Goal: Task Accomplishment & Management: Manage account settings

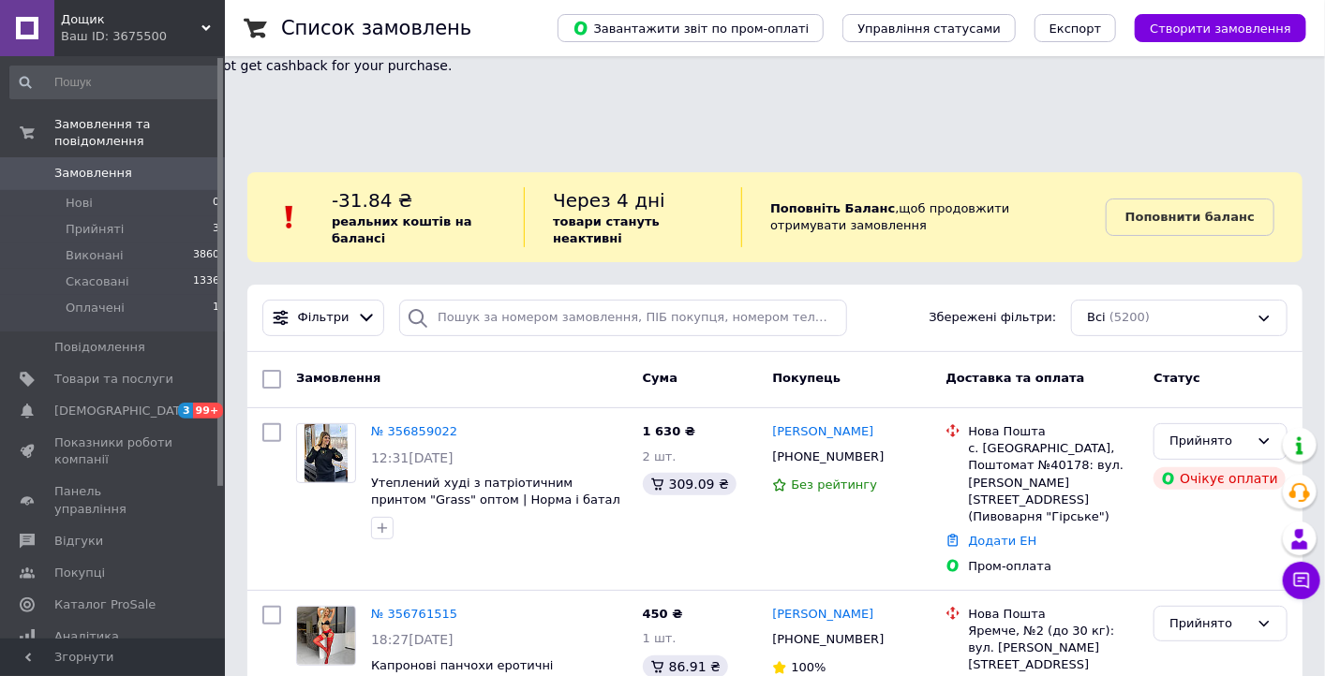
drag, startPoint x: 110, startPoint y: 36, endPoint x: 116, endPoint y: 83, distance: 48.2
click at [110, 34] on div "Ваш ID: 3675500" at bounding box center [143, 36] width 164 height 17
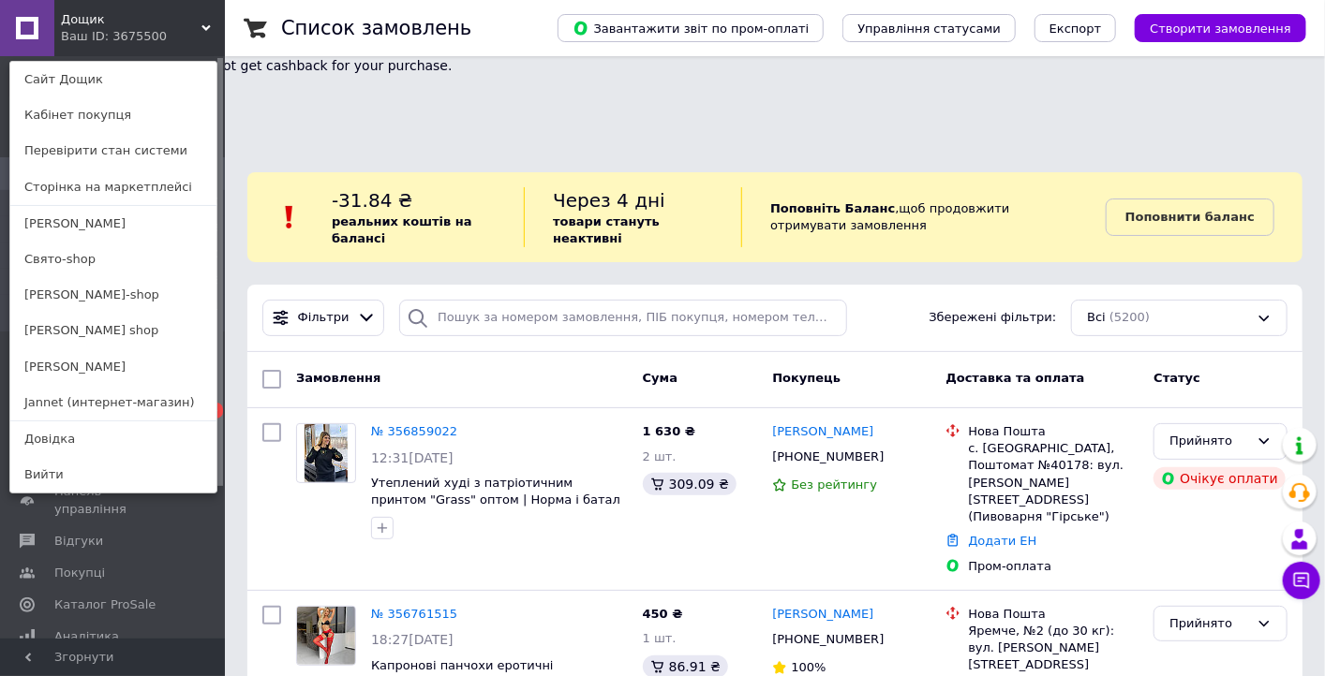
click at [76, 361] on link "[PERSON_NAME]" at bounding box center [113, 367] width 206 height 36
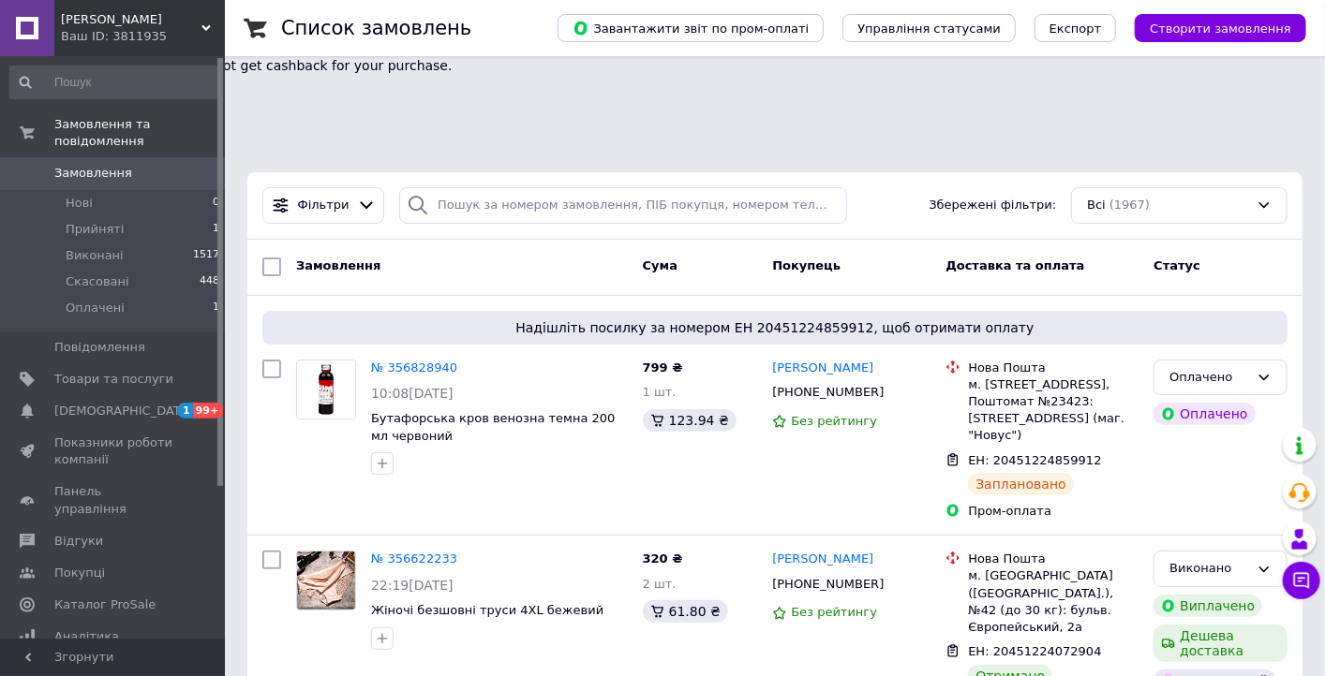
drag, startPoint x: 97, startPoint y: 25, endPoint x: 127, endPoint y: 112, distance: 92.1
click at [96, 23] on span "[PERSON_NAME]" at bounding box center [131, 19] width 141 height 17
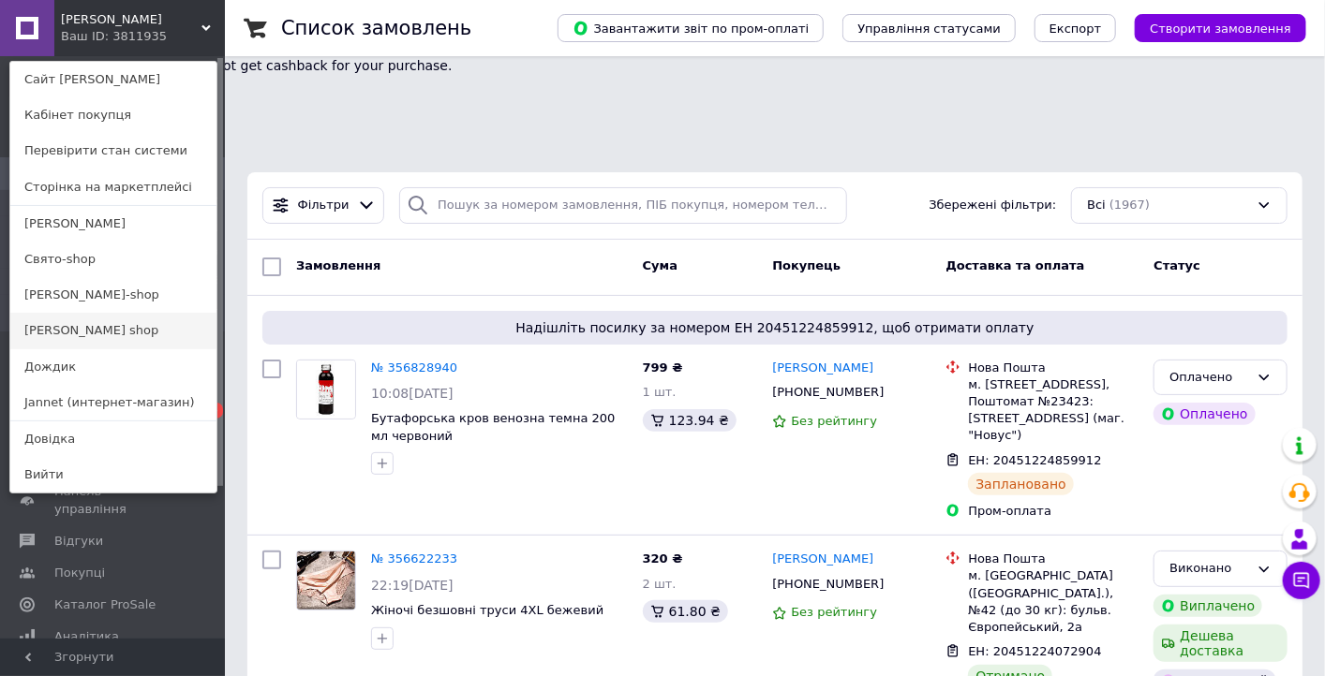
click at [108, 336] on link "[PERSON_NAME] shop" at bounding box center [113, 331] width 206 height 36
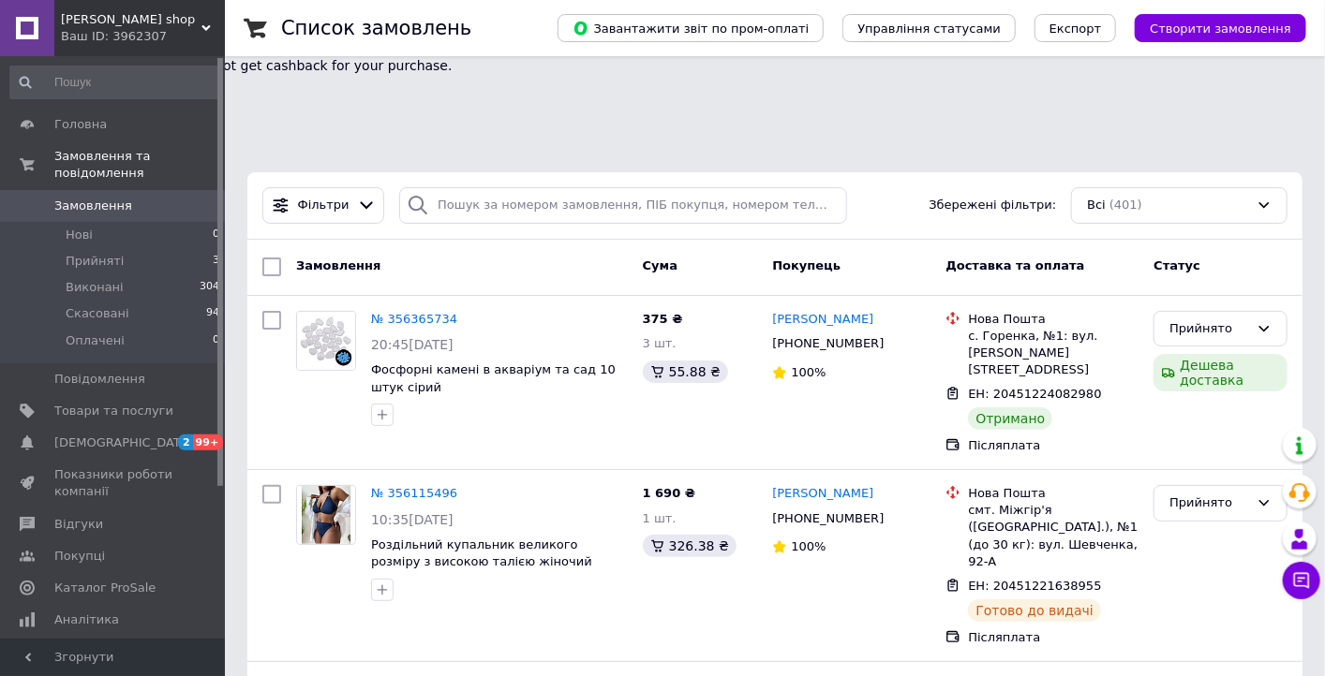
click at [125, 32] on div "Ваш ID: 3962307" at bounding box center [143, 36] width 164 height 17
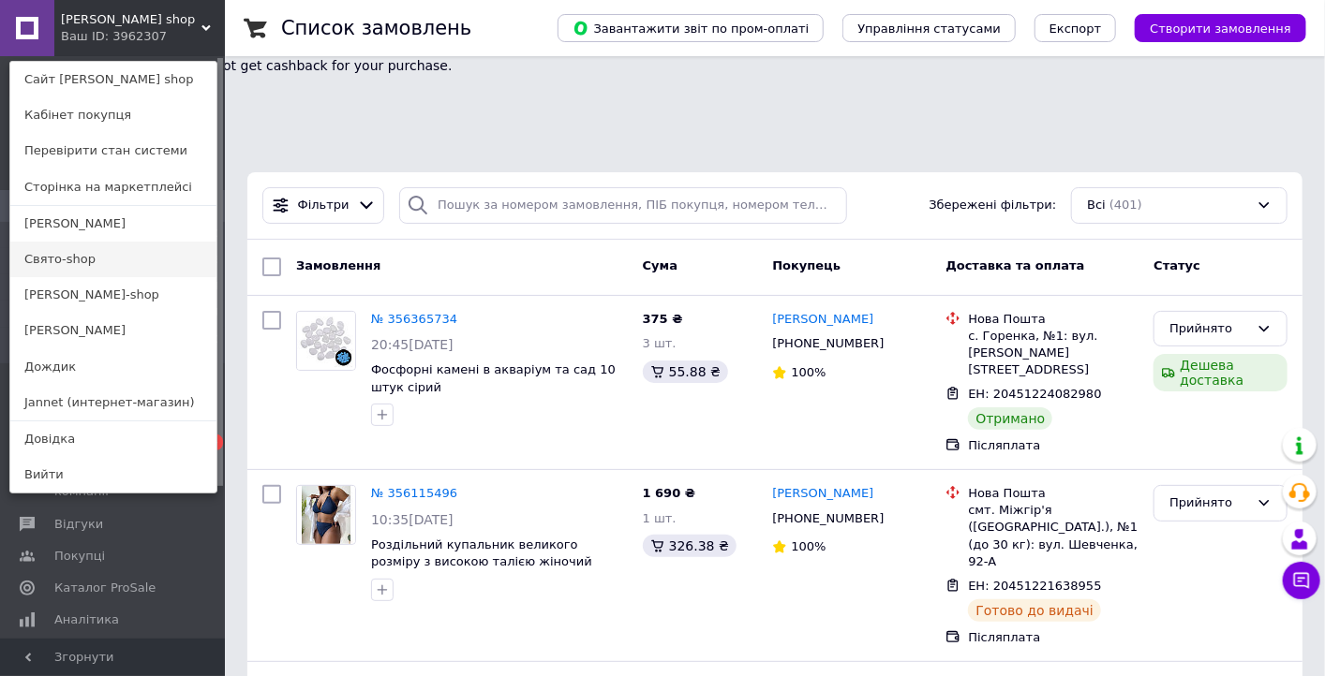
click at [135, 259] on link "Свято-shop" at bounding box center [113, 260] width 206 height 36
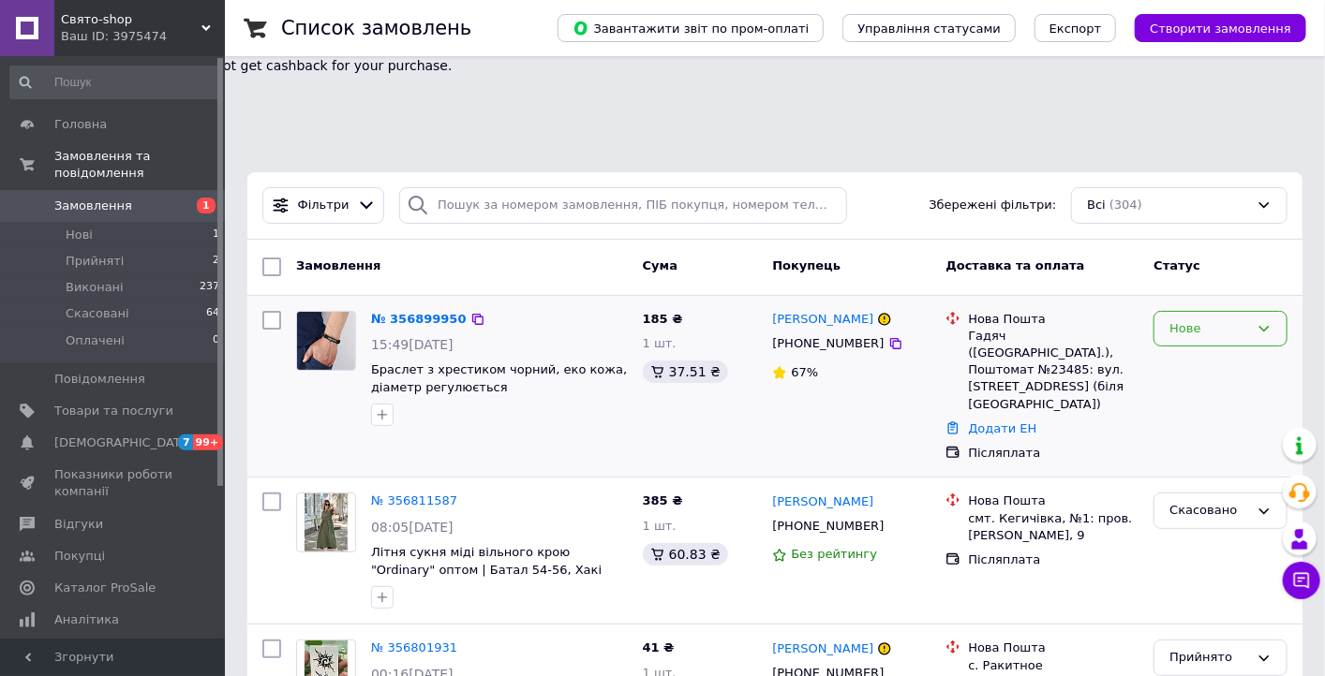
drag, startPoint x: 1181, startPoint y: 242, endPoint x: 1188, endPoint y: 251, distance: 11.4
click at [1181, 319] on div "Нове" at bounding box center [1209, 329] width 80 height 20
click at [1194, 350] on li "Прийнято" at bounding box center [1220, 367] width 132 height 35
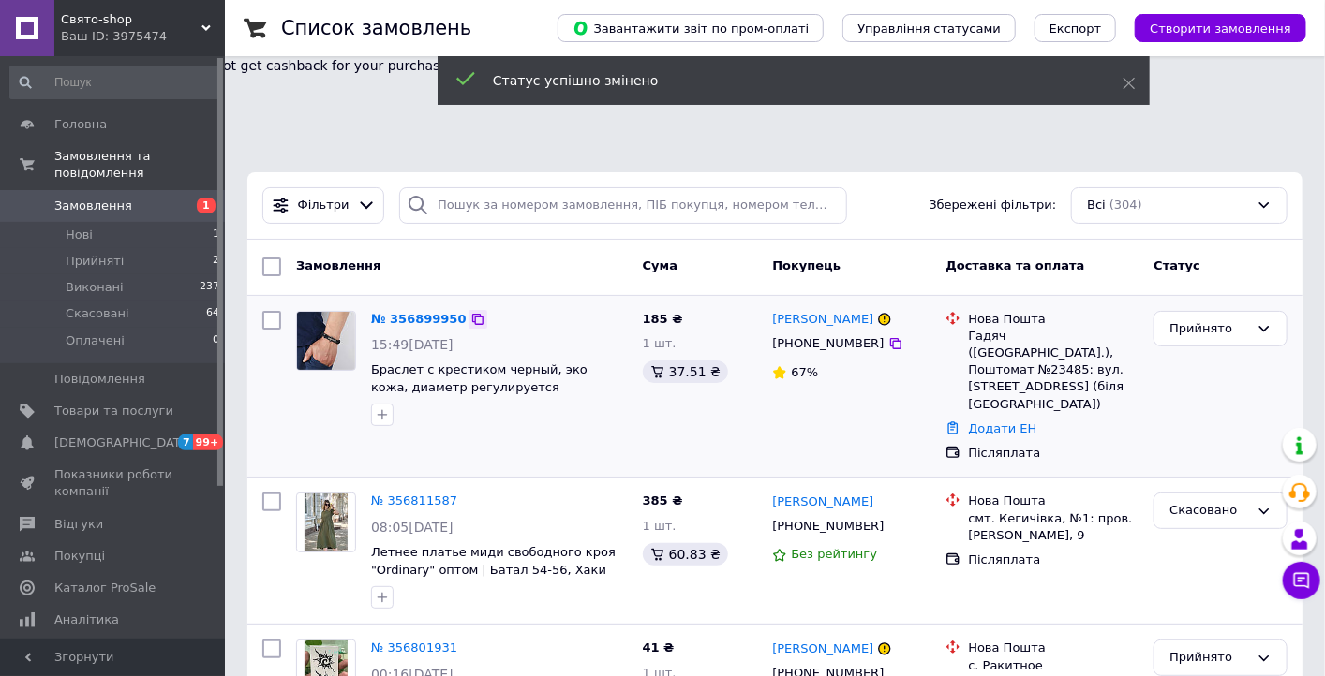
drag, startPoint x: 463, startPoint y: 226, endPoint x: 453, endPoint y: 222, distance: 10.1
click at [470, 312] on icon at bounding box center [477, 319] width 15 height 15
click at [418, 312] on link "№ 356899950" at bounding box center [419, 319] width 96 height 14
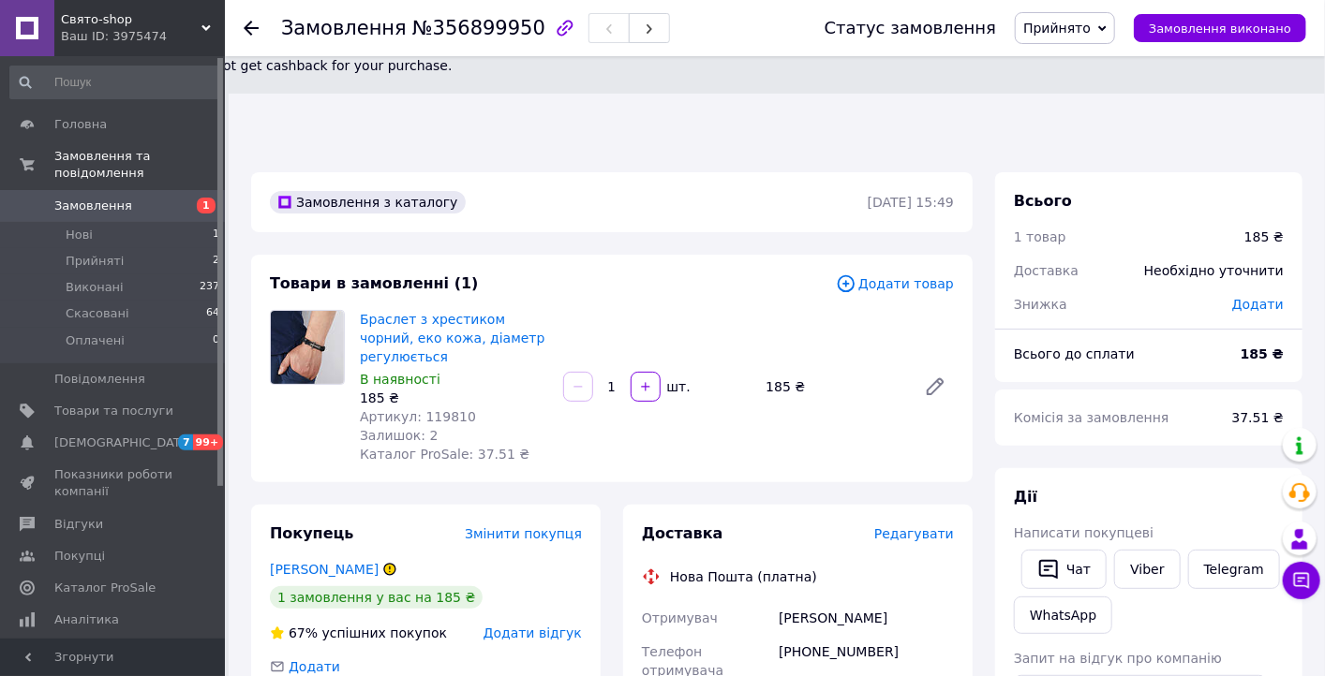
click at [918, 526] on span "Редагувати" at bounding box center [914, 533] width 80 height 15
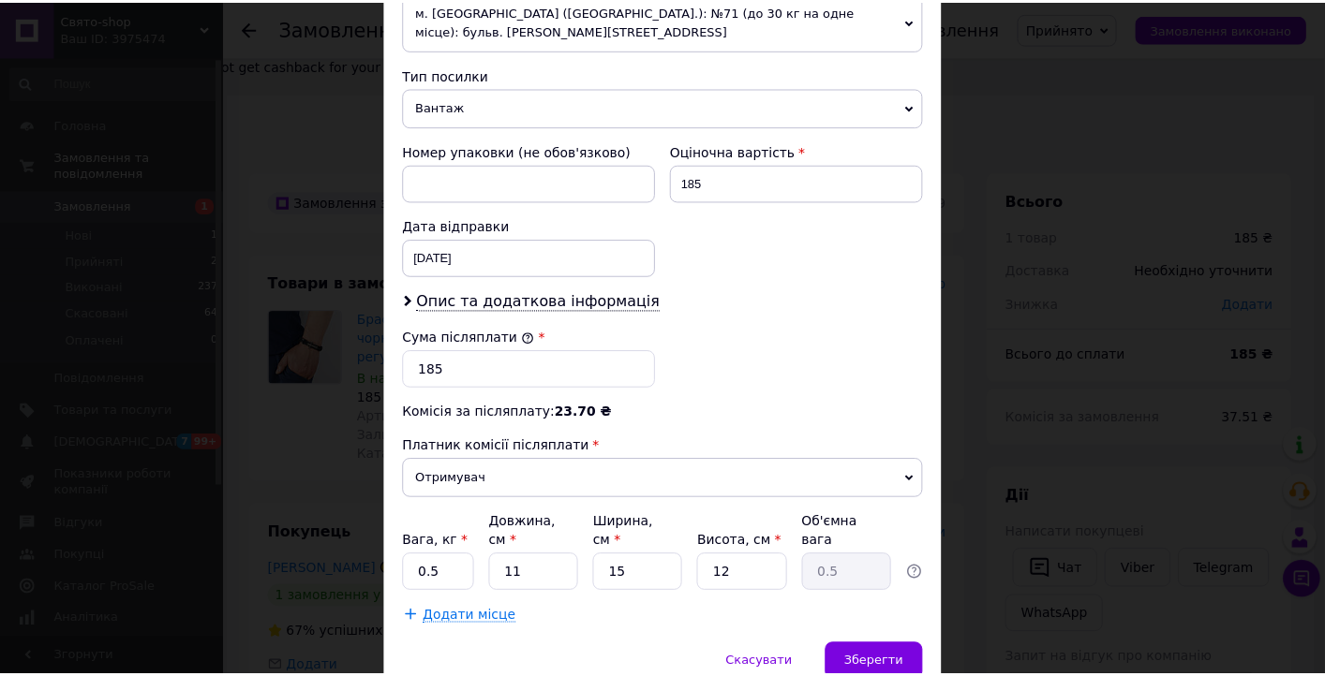
scroll to position [747, 0]
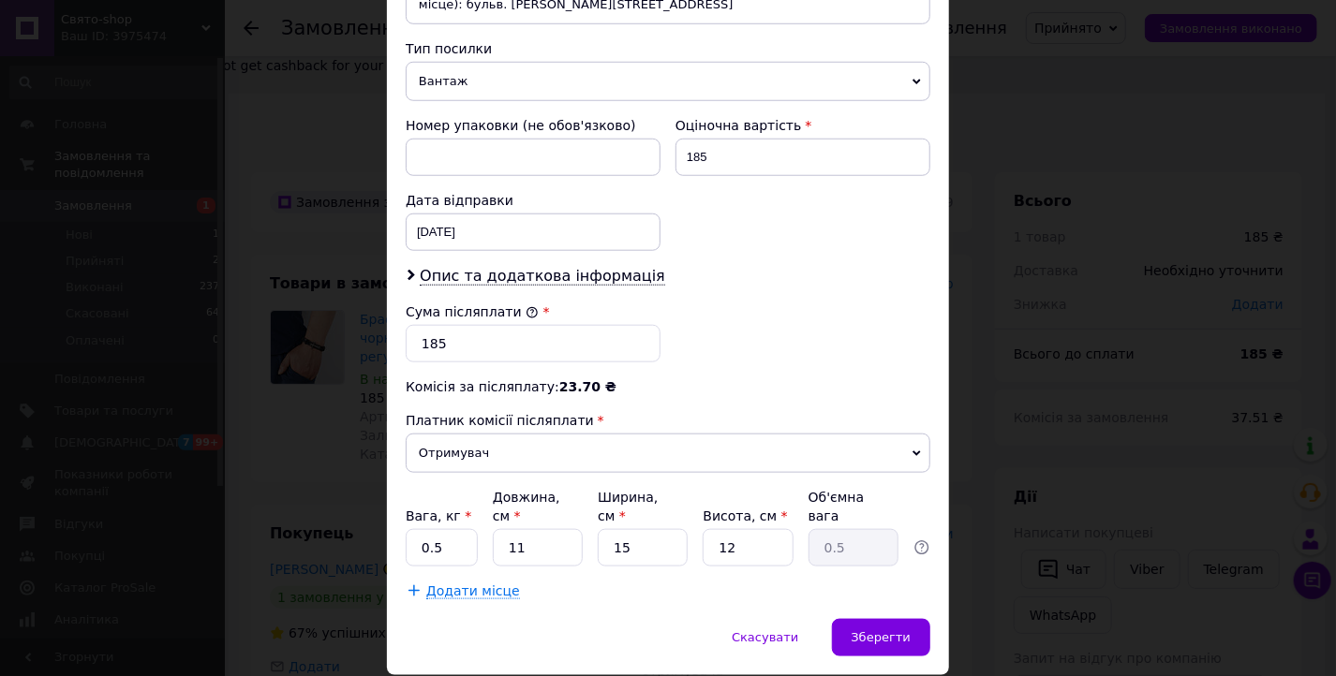
click at [1189, 431] on div "× Редагування доставки Спосіб доставки Нова Пошта (платна) Платник Отримувач Ві…" at bounding box center [668, 338] width 1336 height 676
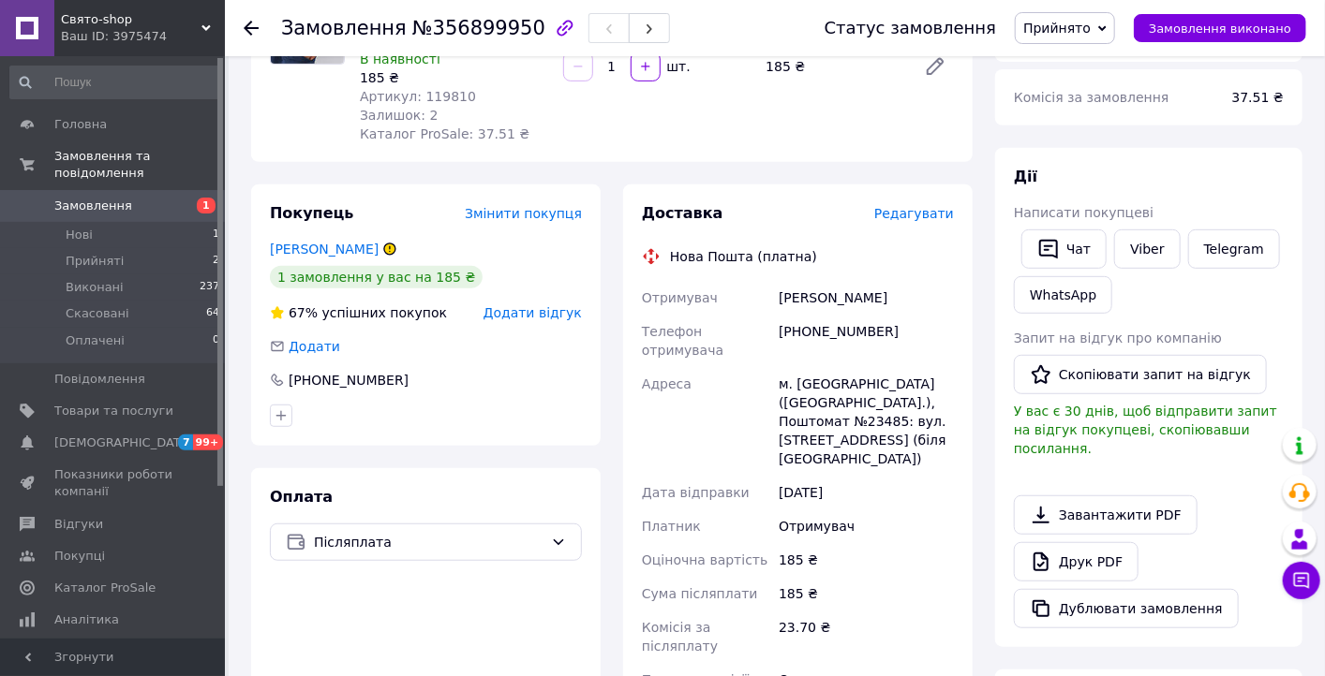
scroll to position [525, 0]
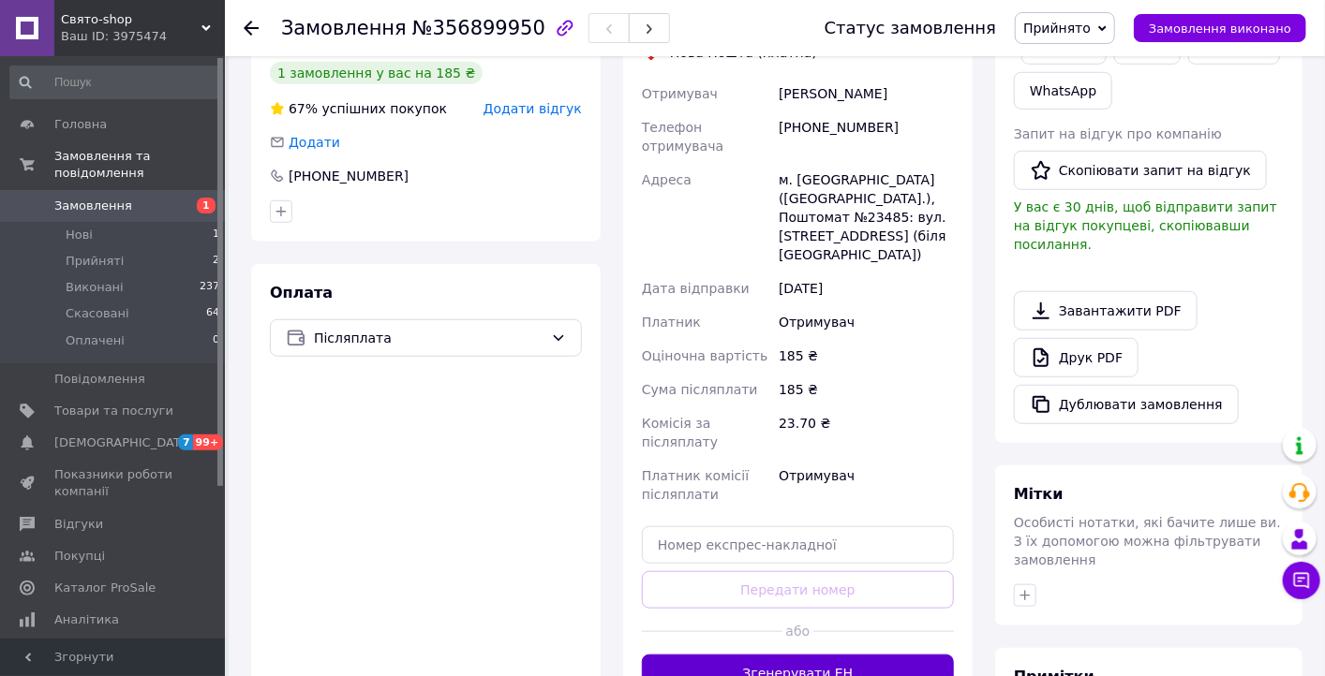
click at [792, 655] on button "Згенерувати ЕН" at bounding box center [798, 673] width 312 height 37
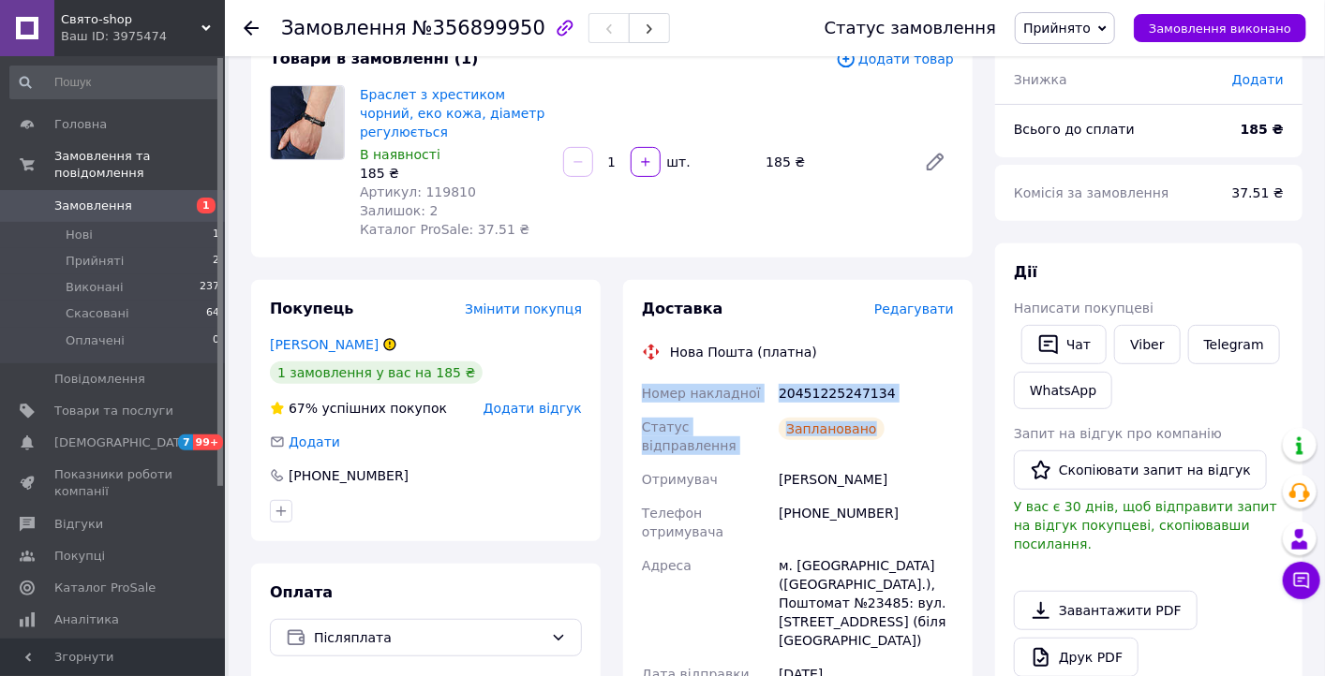
drag, startPoint x: 634, startPoint y: 276, endPoint x: 926, endPoint y: 321, distance: 295.7
click at [926, 321] on div "Доставка Редагувати Нова Пошта (платна) Номер накладної 20451225247134 Статус в…" at bounding box center [797, 641] width 349 height 722
copy div "Номер накладної 20451225247134 Статус відправлення Заплановано"
click at [1053, 333] on icon "button" at bounding box center [1048, 344] width 22 height 22
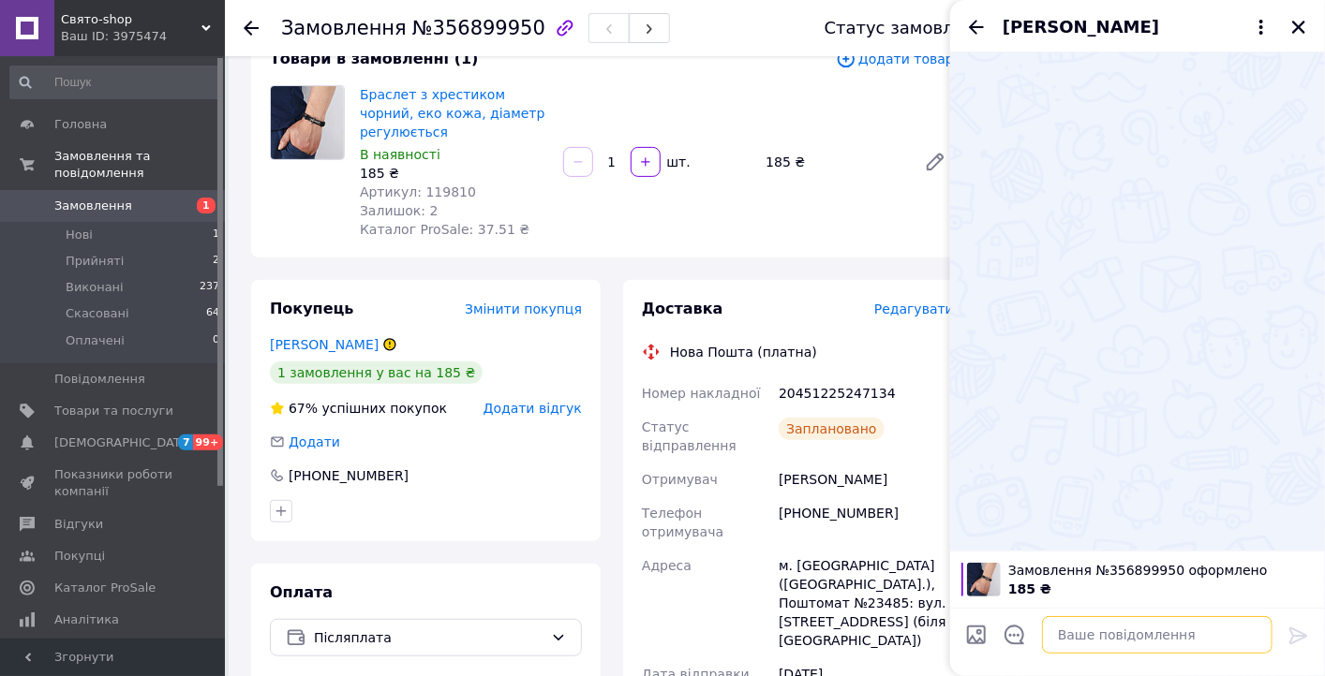
drag, startPoint x: 1114, startPoint y: 610, endPoint x: 1141, endPoint y: 644, distance: 44.0
click at [1141, 644] on textarea at bounding box center [1157, 634] width 230 height 37
paste textarea "Номер накладної 20451225247134 Статус відправлення Заплановано"
type textarea "Номер накладної 20451225247134 Статус відправлення Заплановано"
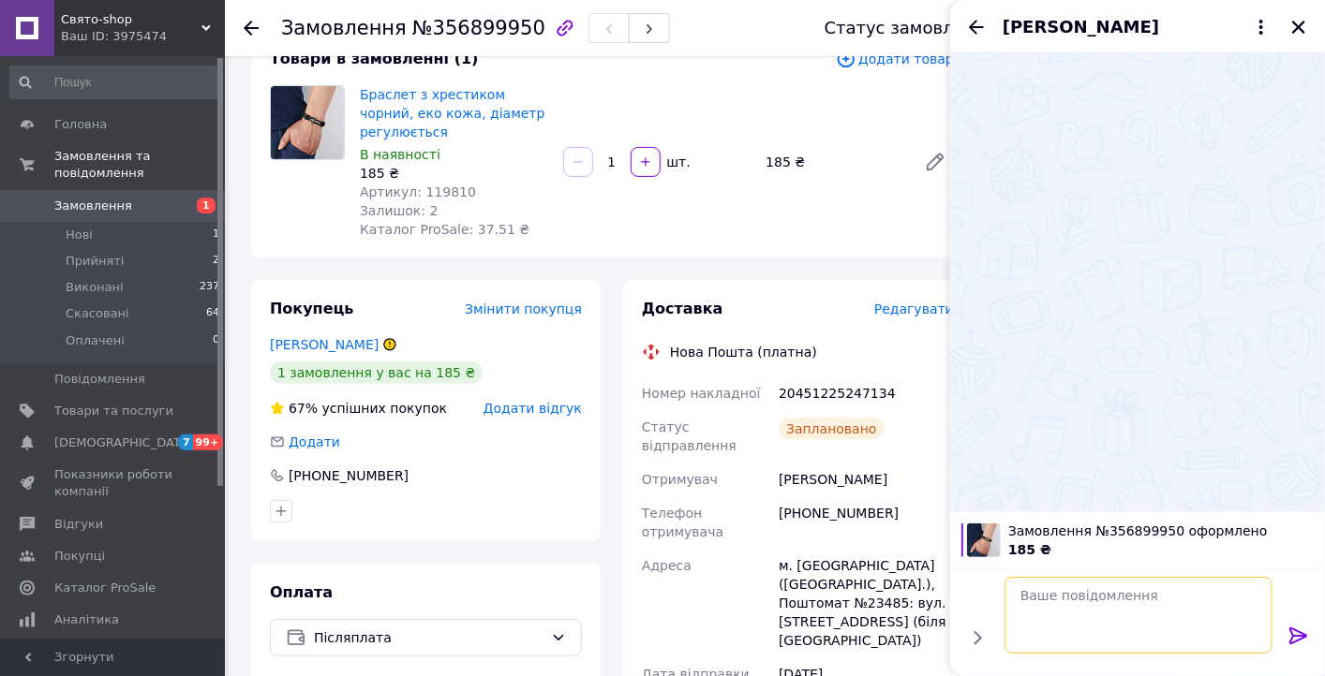
scroll to position [0, 0]
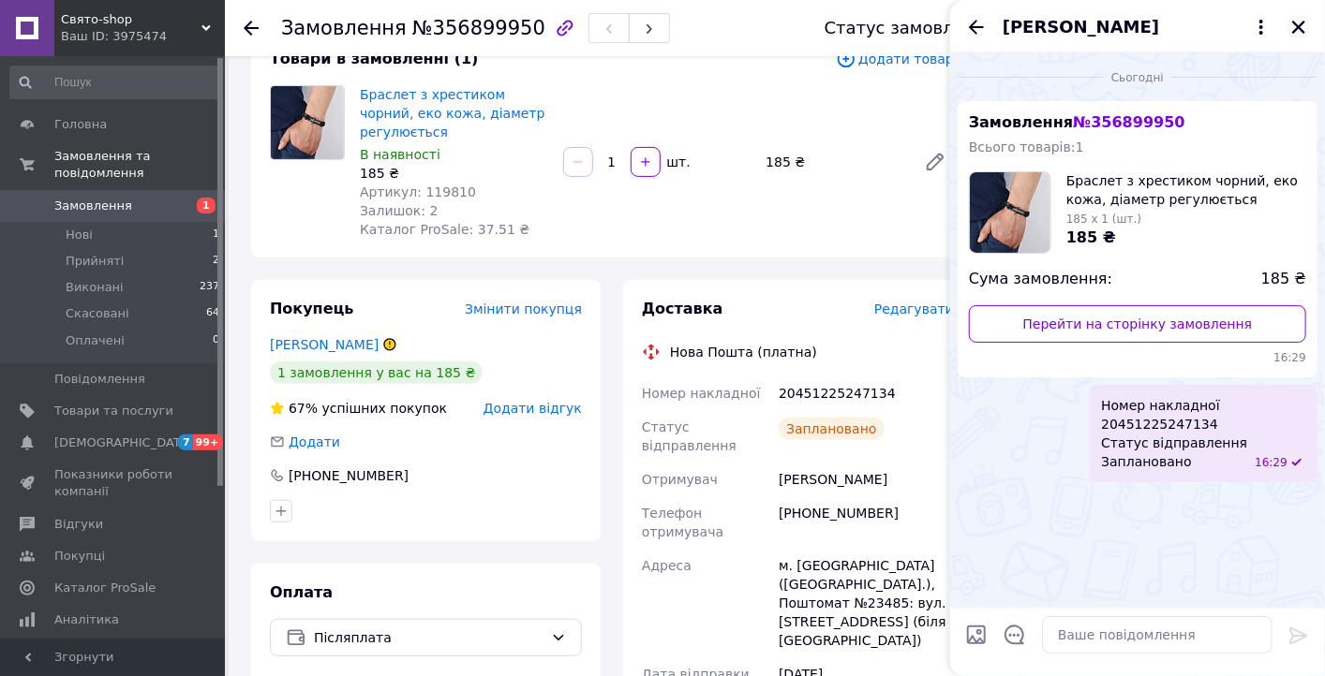
click at [1303, 27] on icon "Закрити" at bounding box center [1298, 27] width 17 height 17
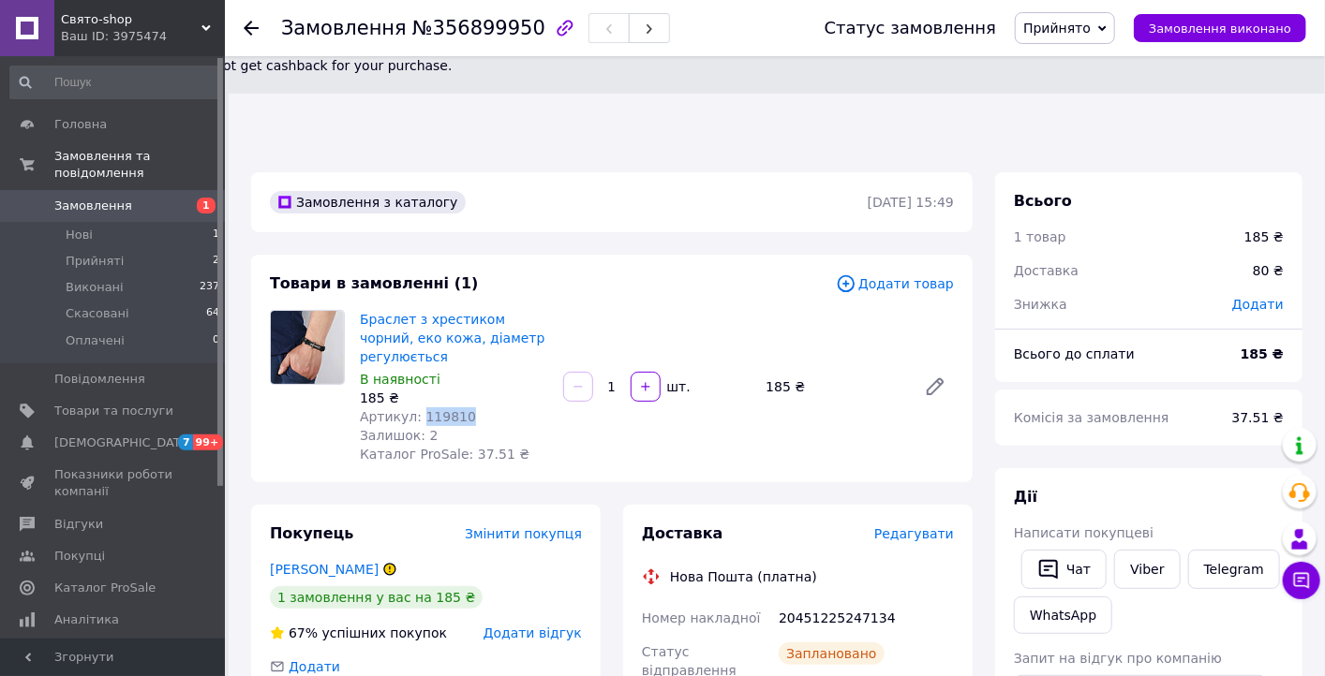
drag, startPoint x: 460, startPoint y: 303, endPoint x: 416, endPoint y: 303, distance: 44.0
click at [416, 407] on div "Артикул: 119810" at bounding box center [454, 416] width 188 height 19
copy span "119810"
click at [146, 248] on li "Прийняті 2" at bounding box center [115, 261] width 230 height 26
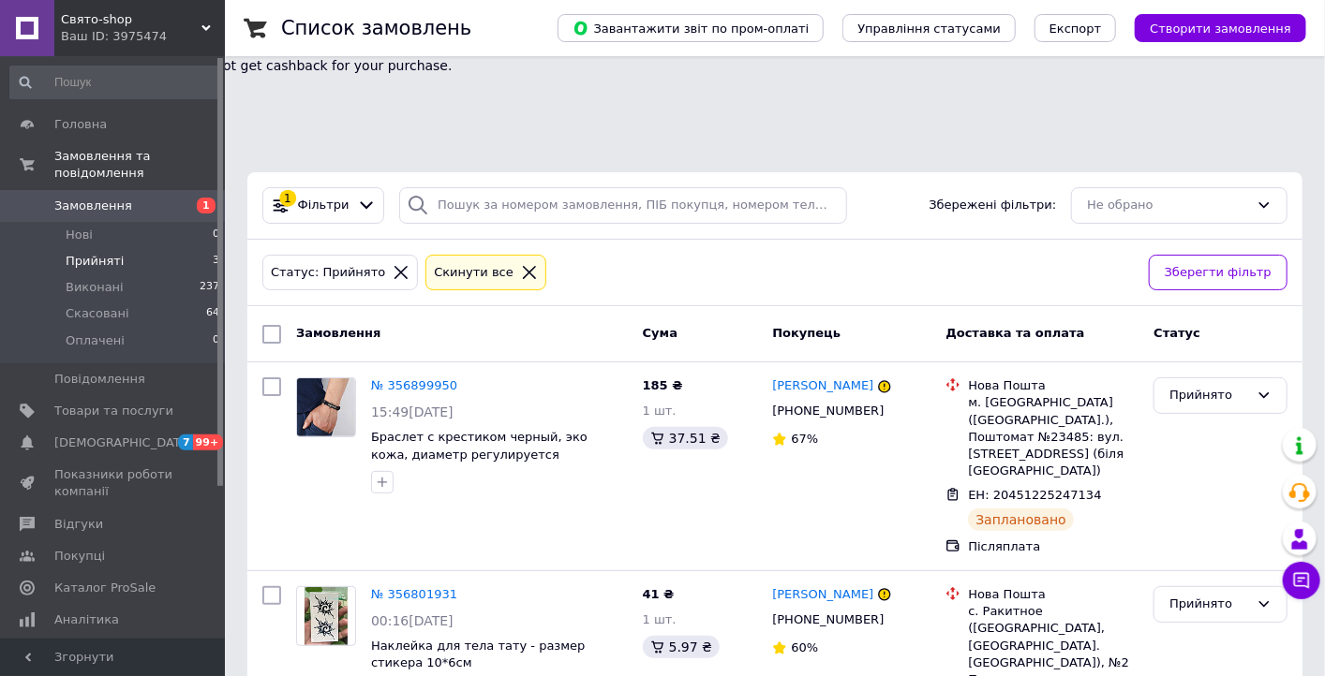
click at [105, 22] on span "Свято-shop" at bounding box center [131, 19] width 141 height 17
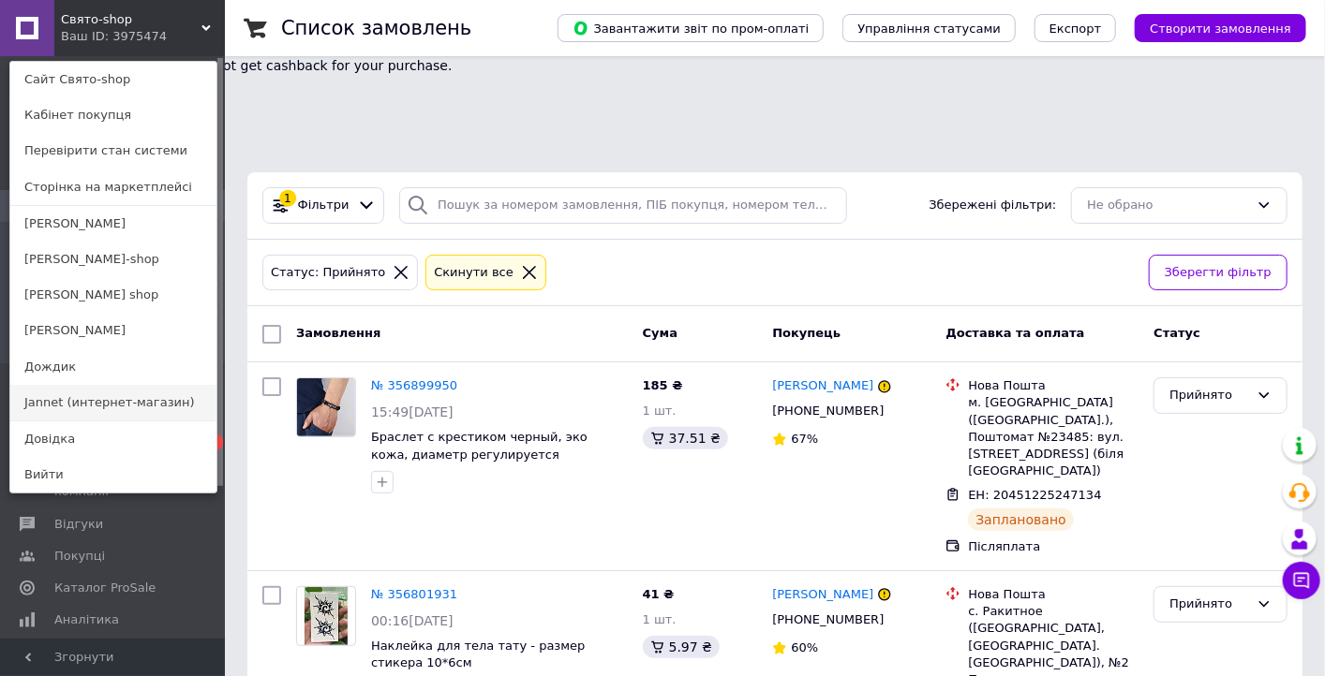
click at [87, 398] on link "Jannet (интернет-магазин)" at bounding box center [113, 403] width 206 height 36
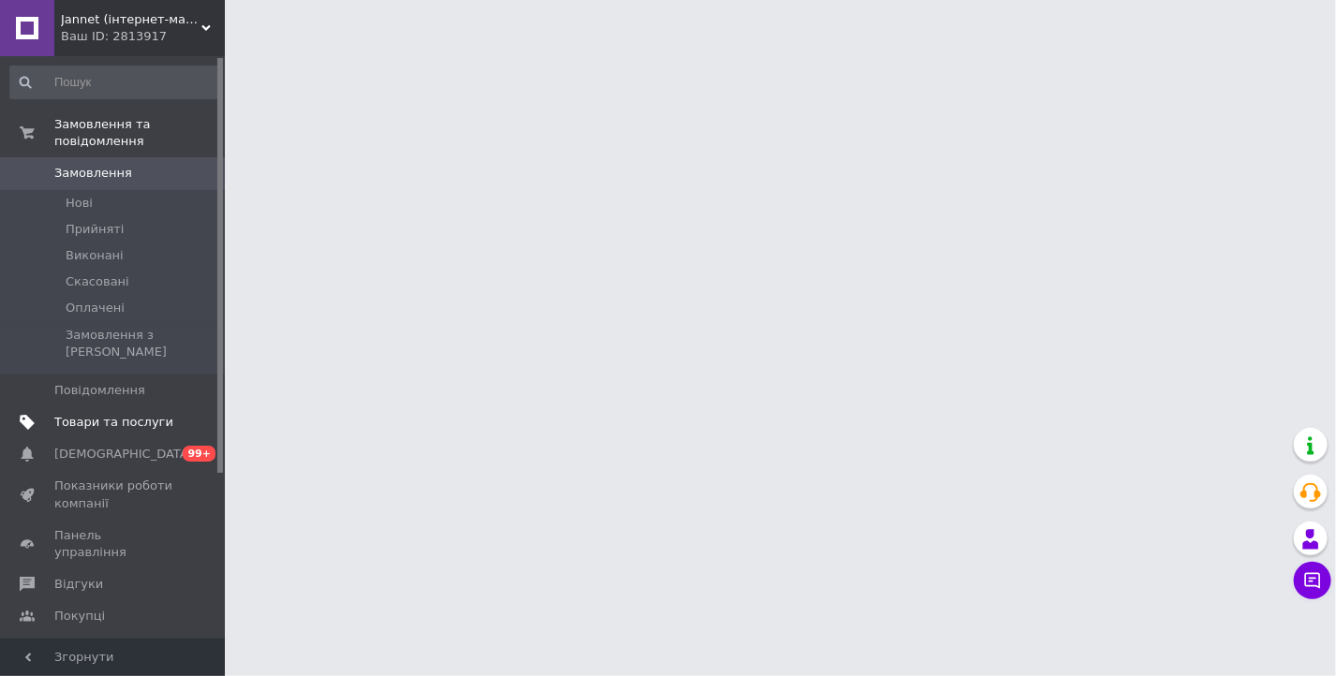
click at [156, 414] on span "Товари та послуги" at bounding box center [113, 422] width 119 height 17
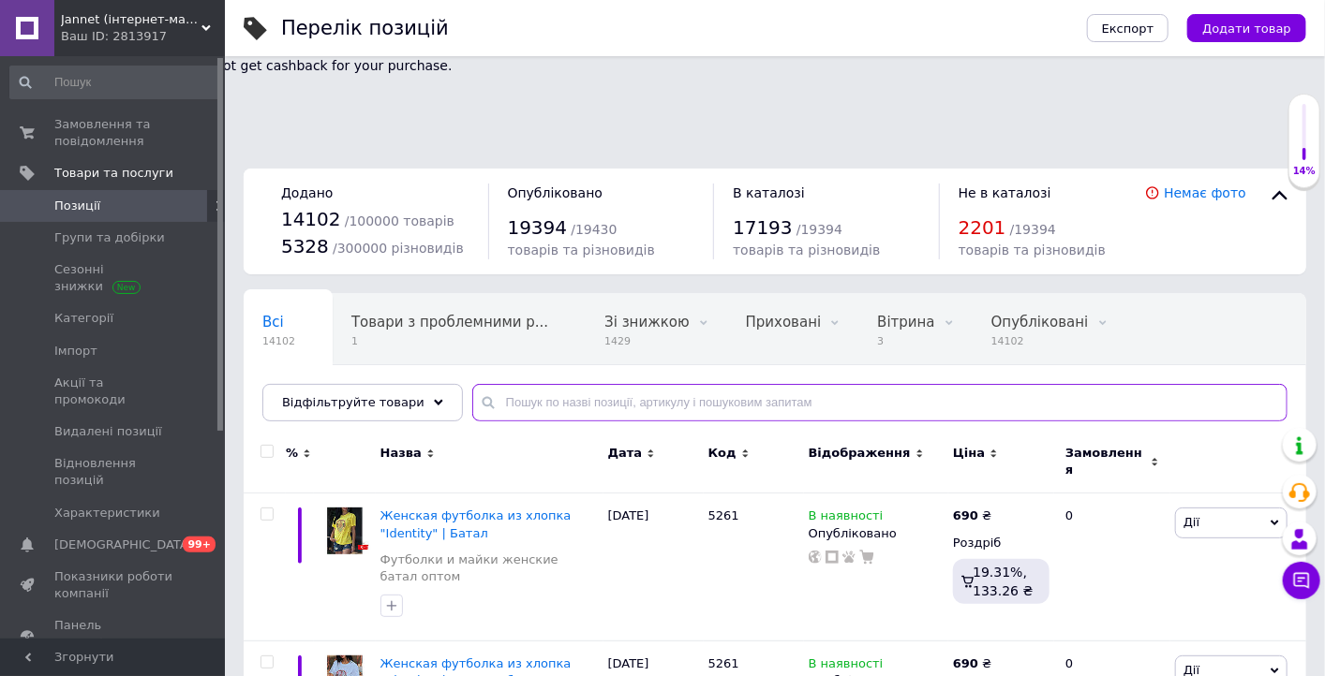
click at [534, 384] on input "text" at bounding box center [879, 402] width 815 height 37
paste input "119810"
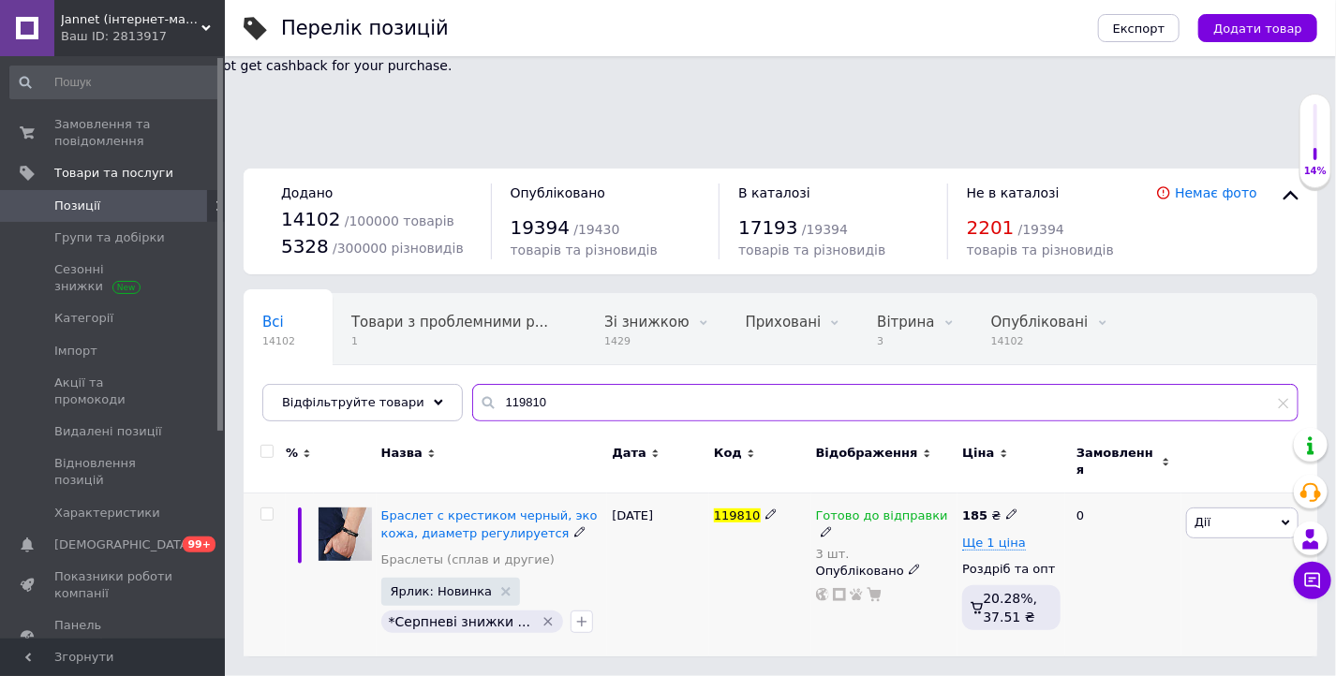
type input "119810"
click at [832, 526] on icon at bounding box center [826, 531] width 11 height 11
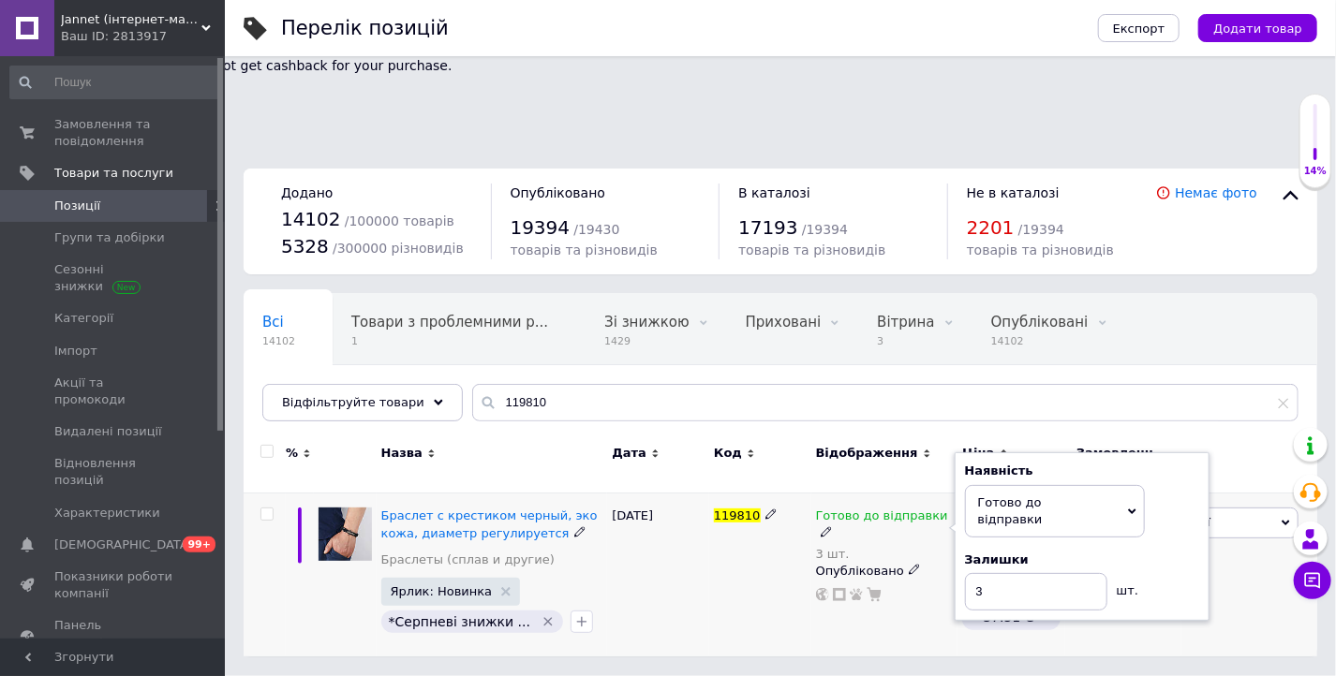
drag, startPoint x: 1163, startPoint y: 416, endPoint x: 1088, endPoint y: 460, distance: 86.9
click at [1162, 463] on div "Наявність [PERSON_NAME] до відправки В наявності Немає в наявності Під замовлен…" at bounding box center [1082, 537] width 234 height 148
click at [1070, 573] on input "3" at bounding box center [1036, 591] width 142 height 37
type input "2"
click at [832, 534] on div "Готово до відправки 3 шт. Наявність [PERSON_NAME] до відправки В наявності Нема…" at bounding box center [884, 575] width 147 height 163
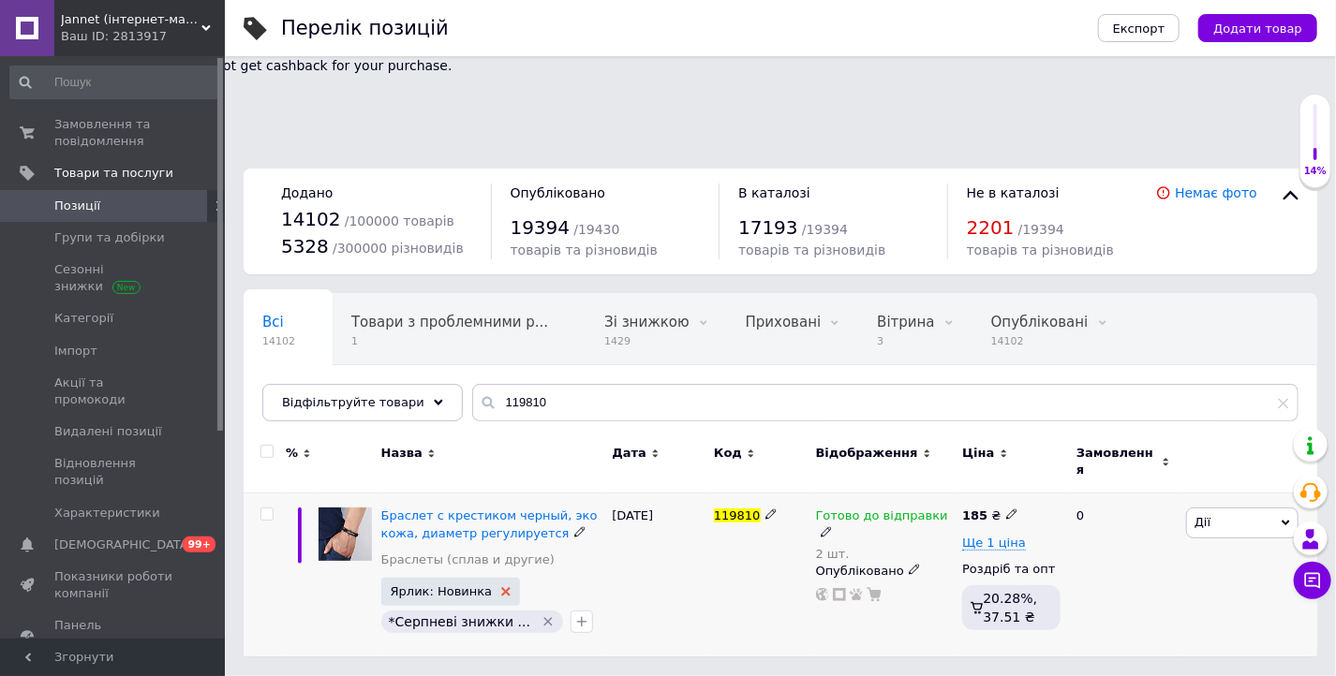
click at [501, 587] on use at bounding box center [505, 591] width 9 height 9
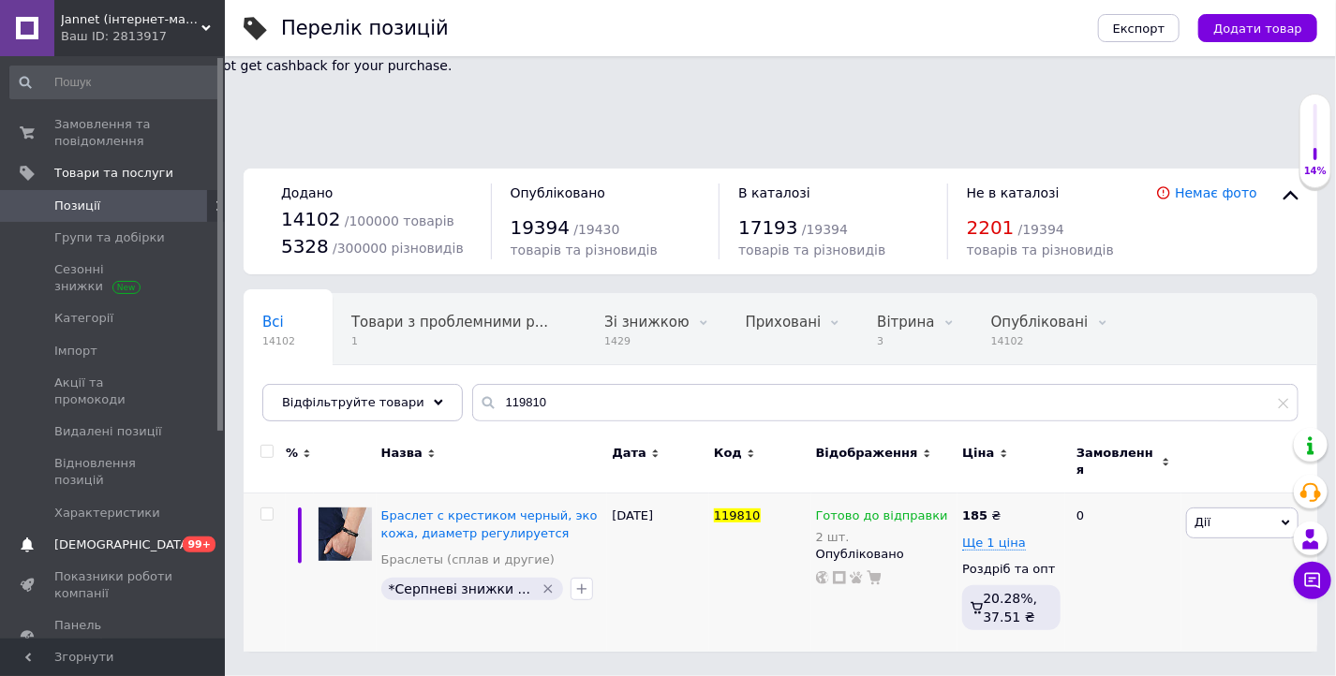
click at [85, 537] on span "[DEMOGRAPHIC_DATA]" at bounding box center [123, 545] width 139 height 17
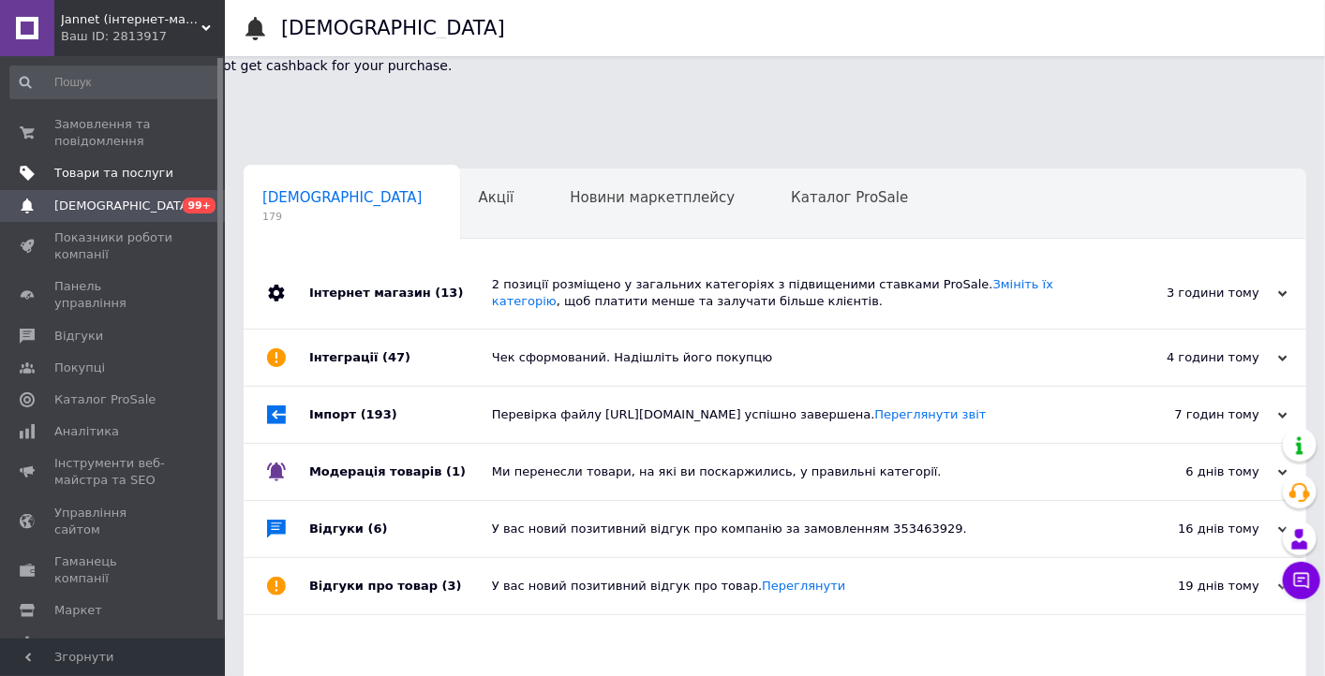
click at [130, 171] on span "Товари та послуги" at bounding box center [113, 173] width 119 height 17
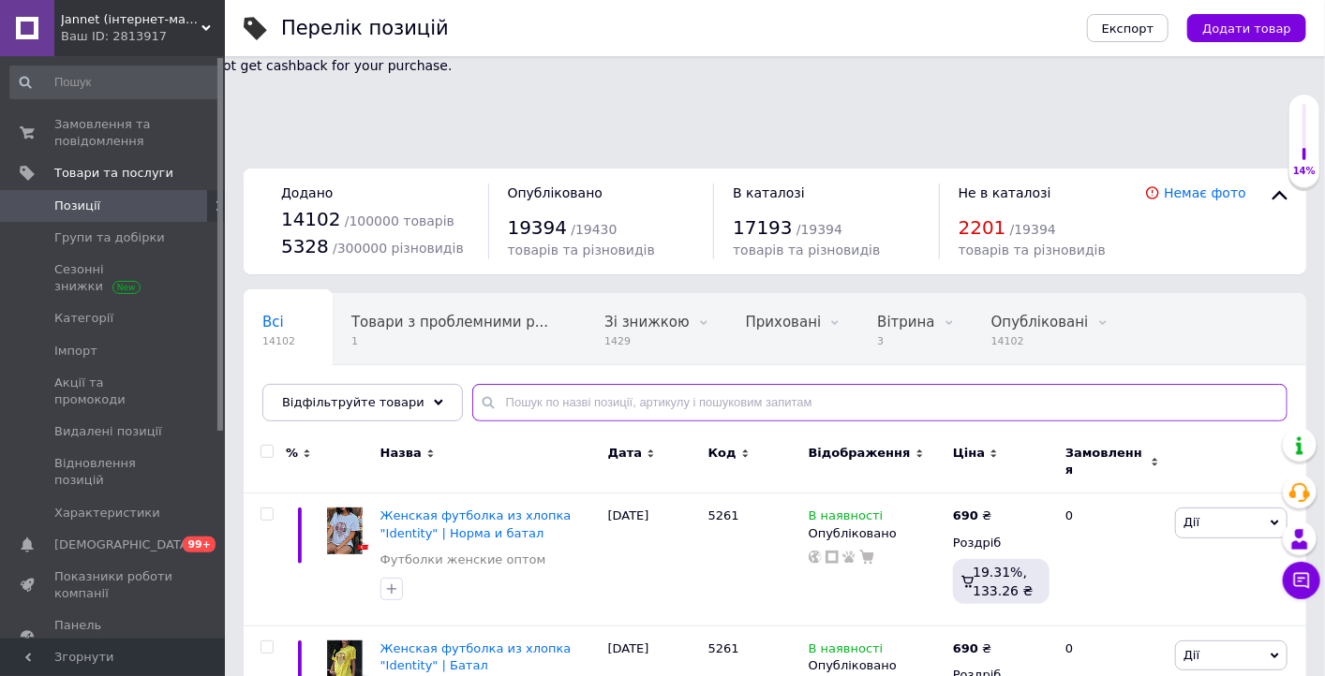
click at [542, 384] on input "text" at bounding box center [879, 402] width 815 height 37
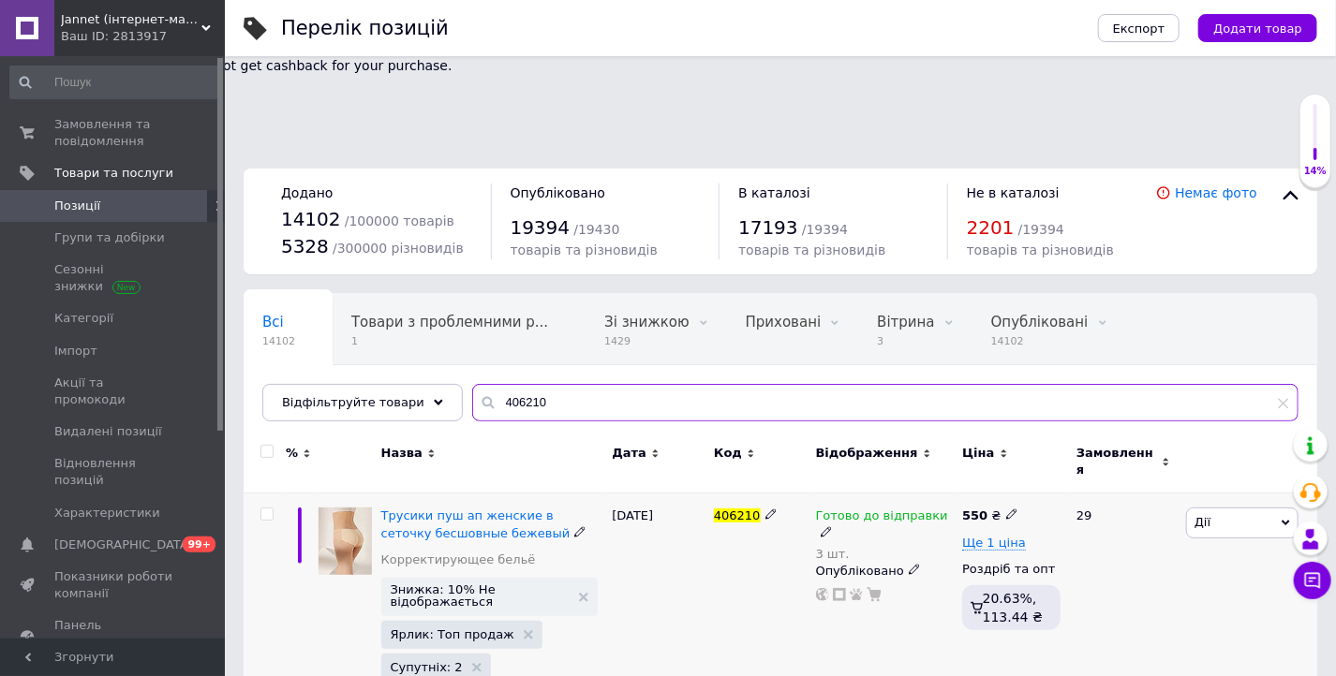
type input "406210"
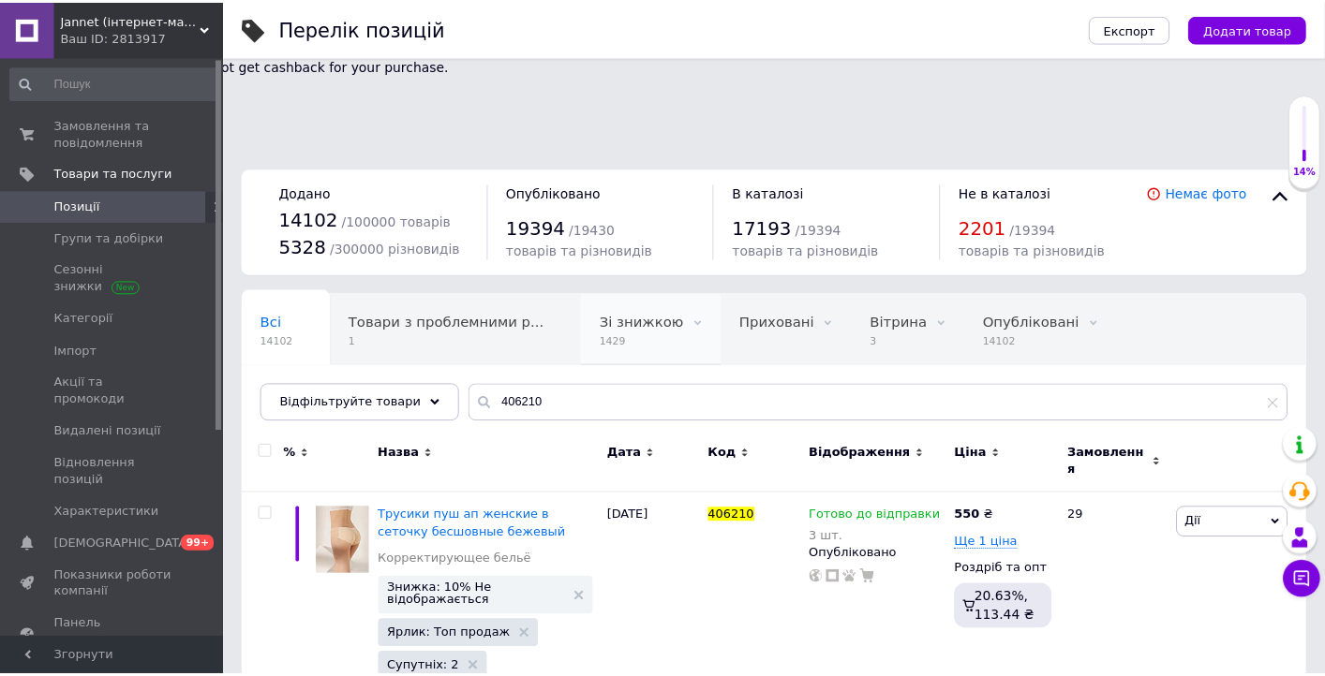
scroll to position [0, 59]
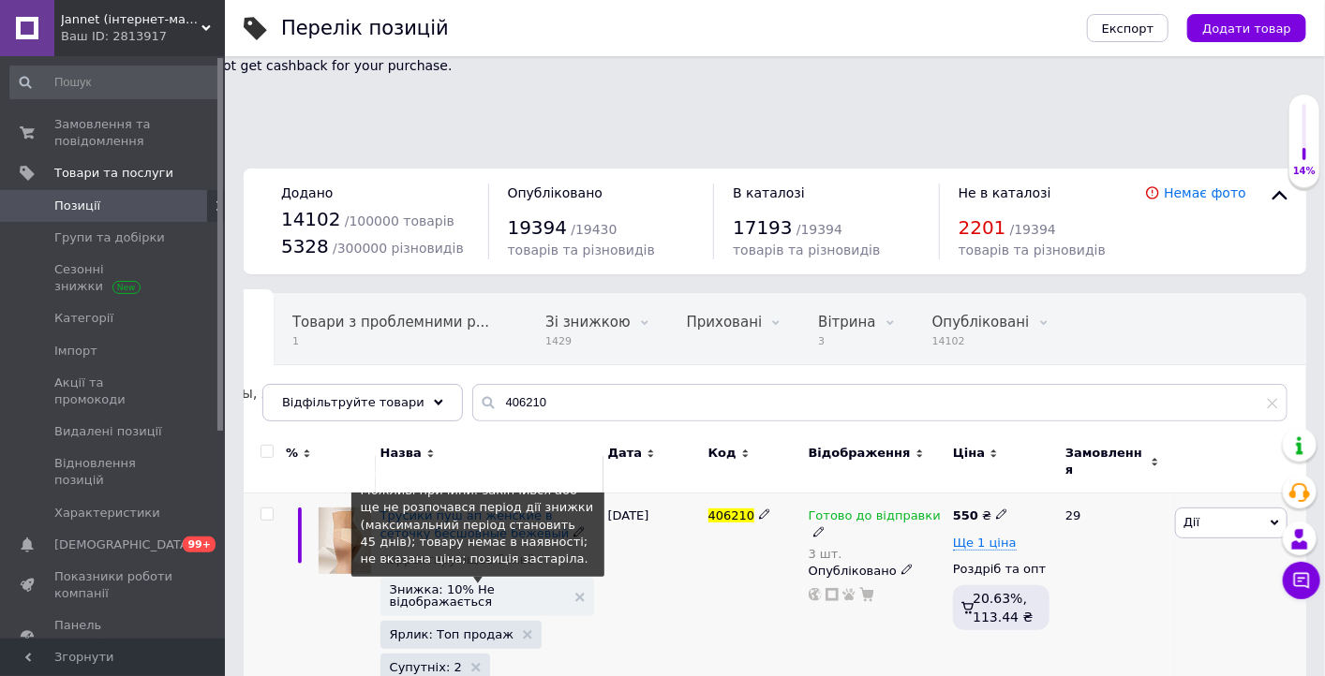
click at [484, 584] on span "Знижка: 10% Не відображається" at bounding box center [478, 596] width 176 height 24
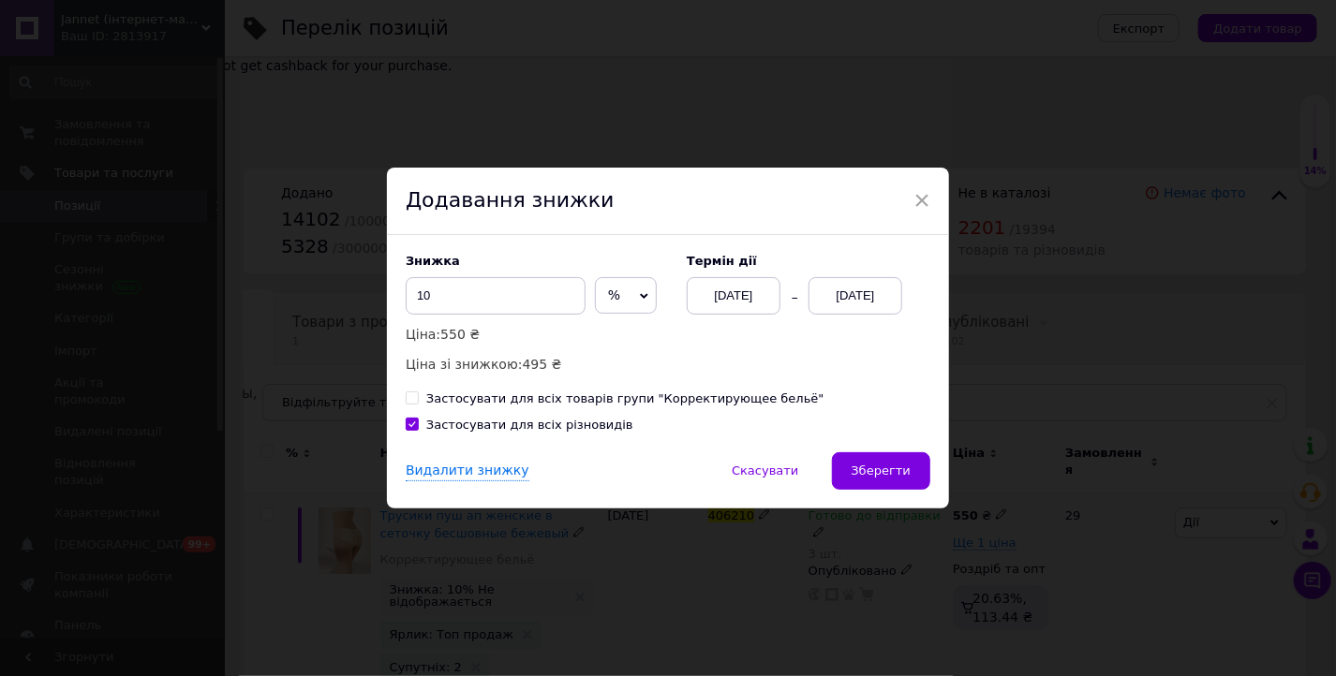
click at [840, 300] on div "[DATE]" at bounding box center [855, 295] width 94 height 37
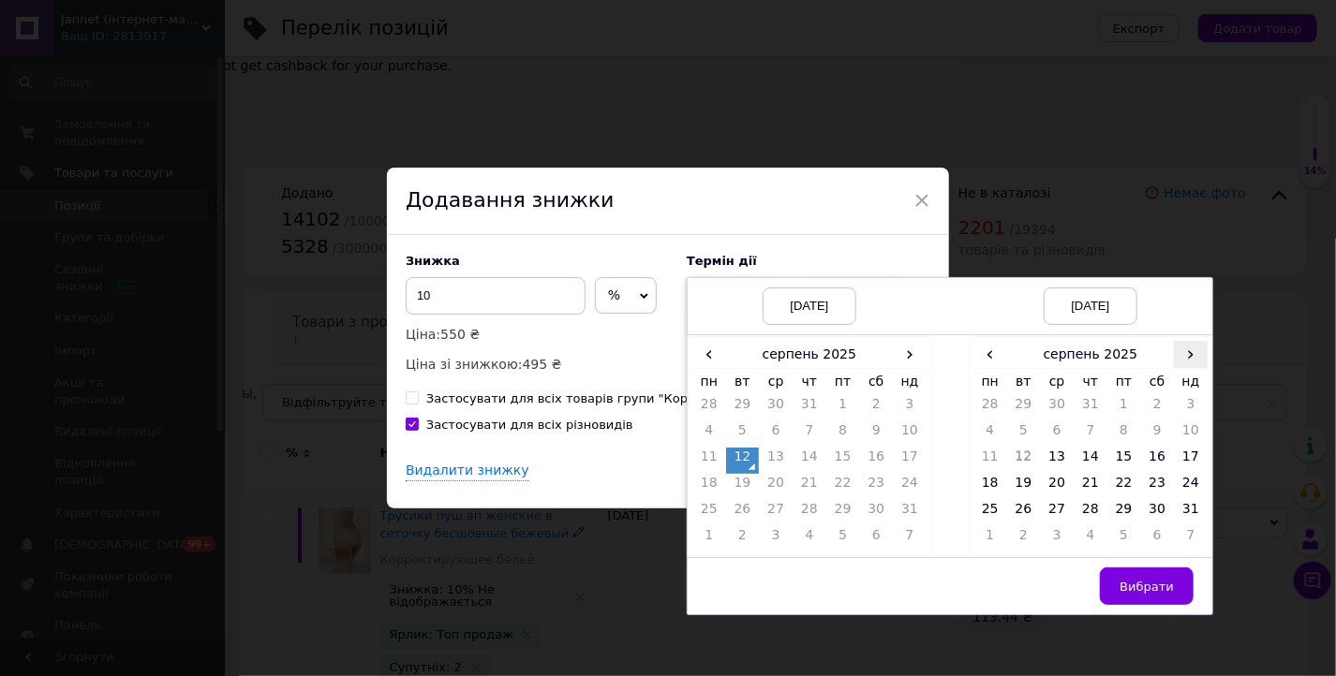
click at [1180, 357] on span "›" at bounding box center [1191, 354] width 34 height 27
click at [1116, 509] on td "26" at bounding box center [1124, 513] width 34 height 26
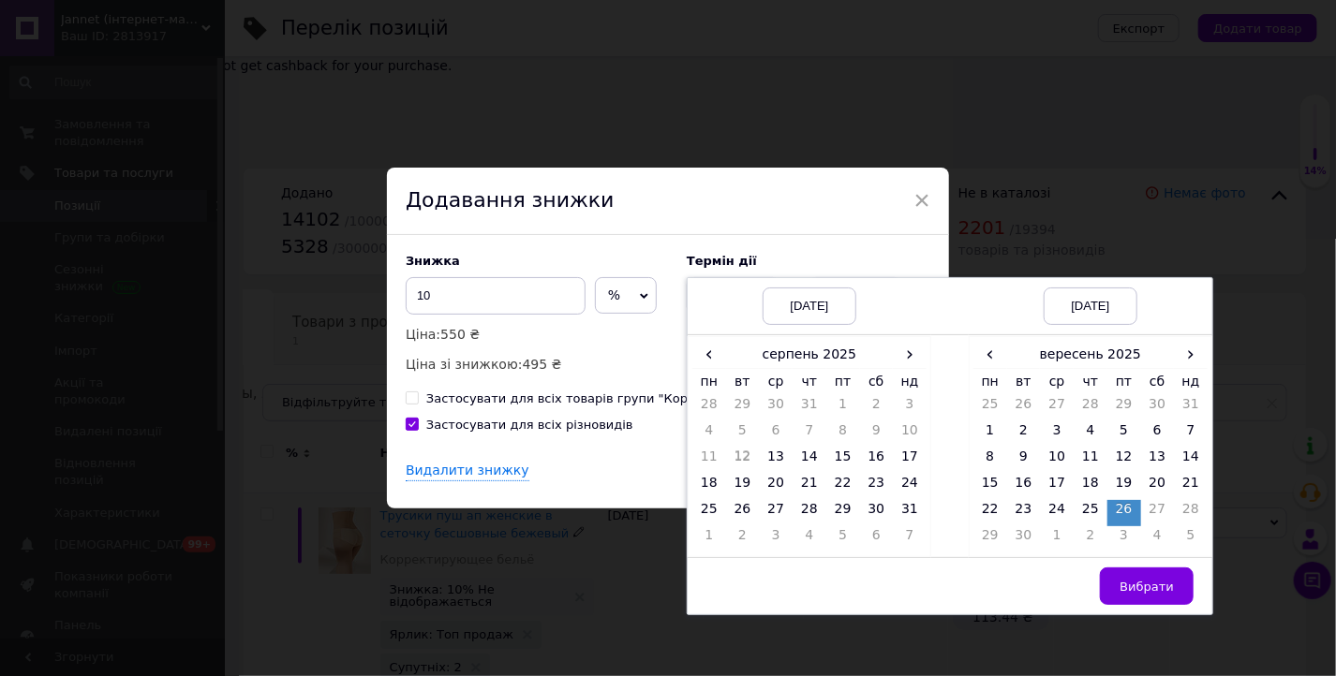
drag, startPoint x: 1154, startPoint y: 588, endPoint x: 1137, endPoint y: 591, distance: 17.1
click at [1146, 592] on span "Вибрати" at bounding box center [1146, 587] width 54 height 14
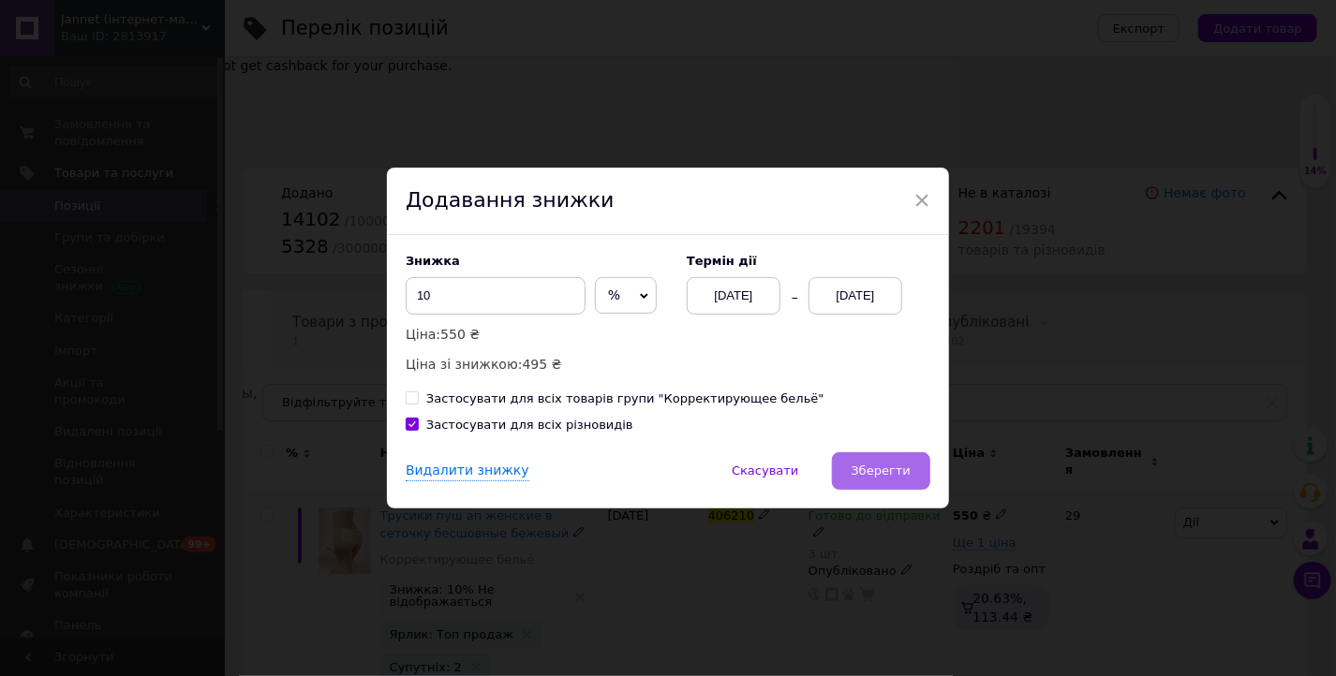
click at [881, 465] on span "Зберегти" at bounding box center [880, 471] width 59 height 14
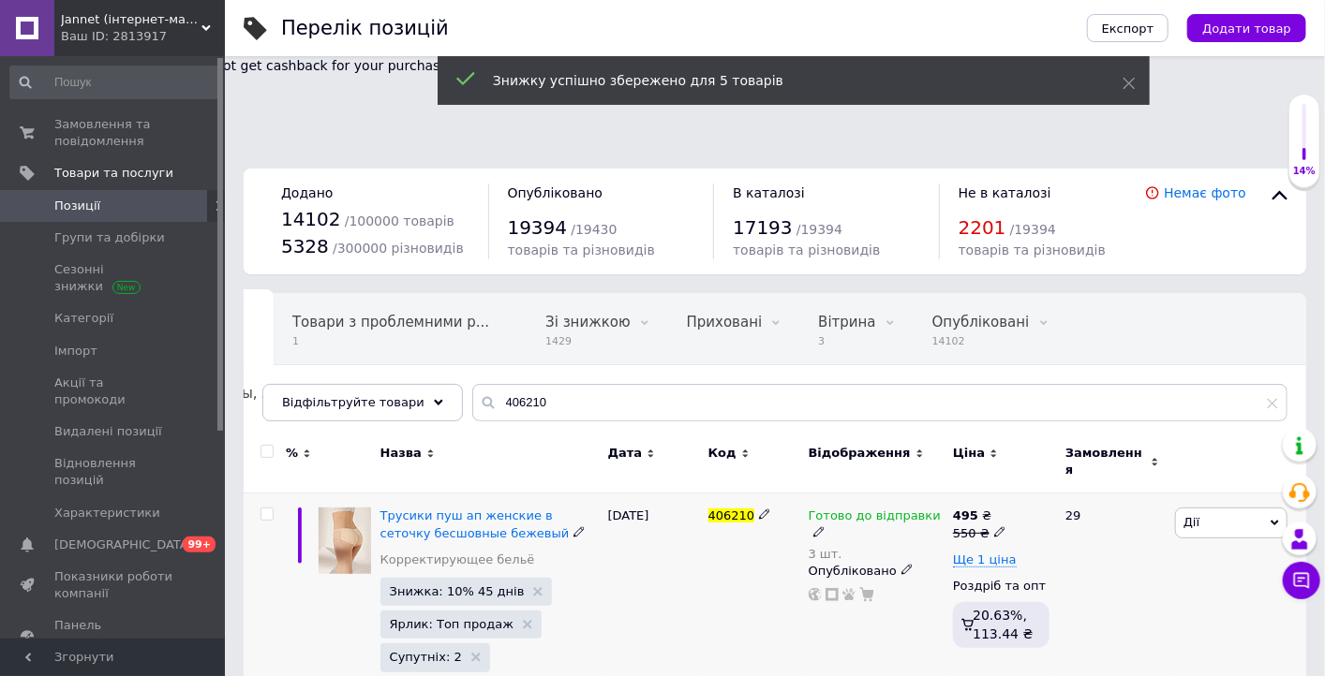
click at [708, 517] on div "406210" at bounding box center [753, 617] width 100 height 247
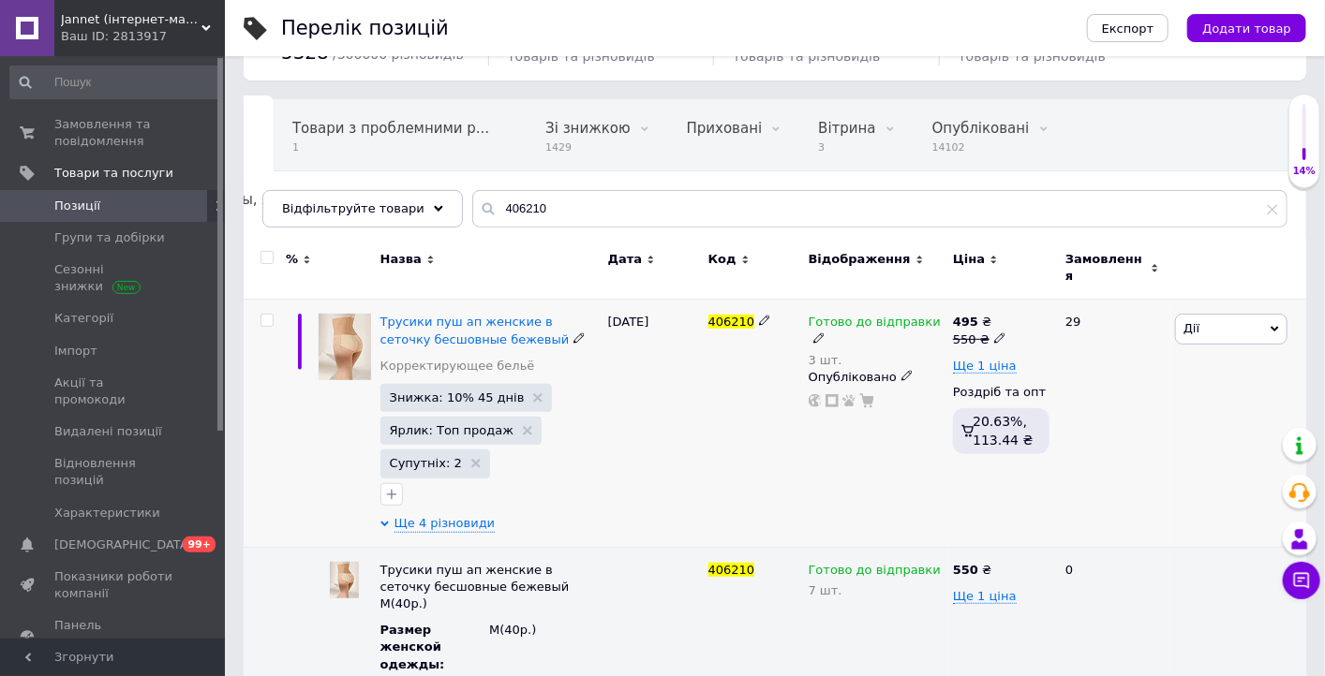
scroll to position [225, 0]
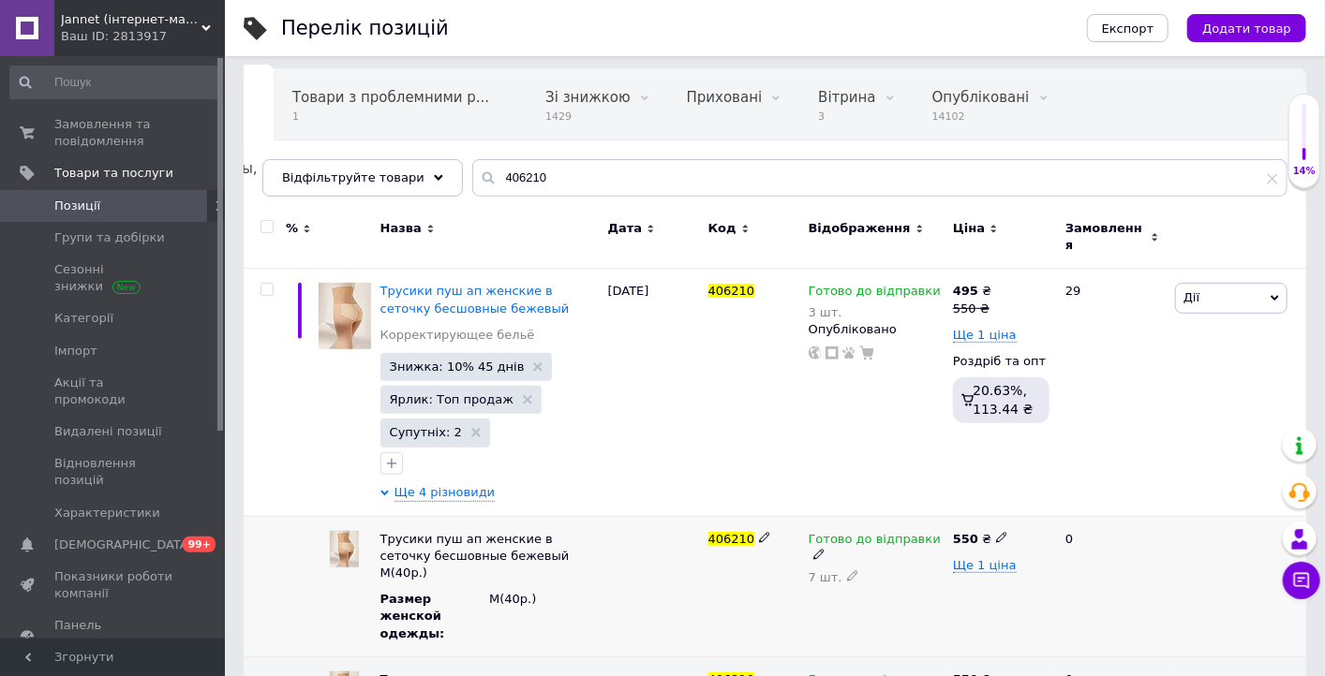
click at [847, 570] on icon at bounding box center [852, 575] width 11 height 11
type input "5"
type input "7"
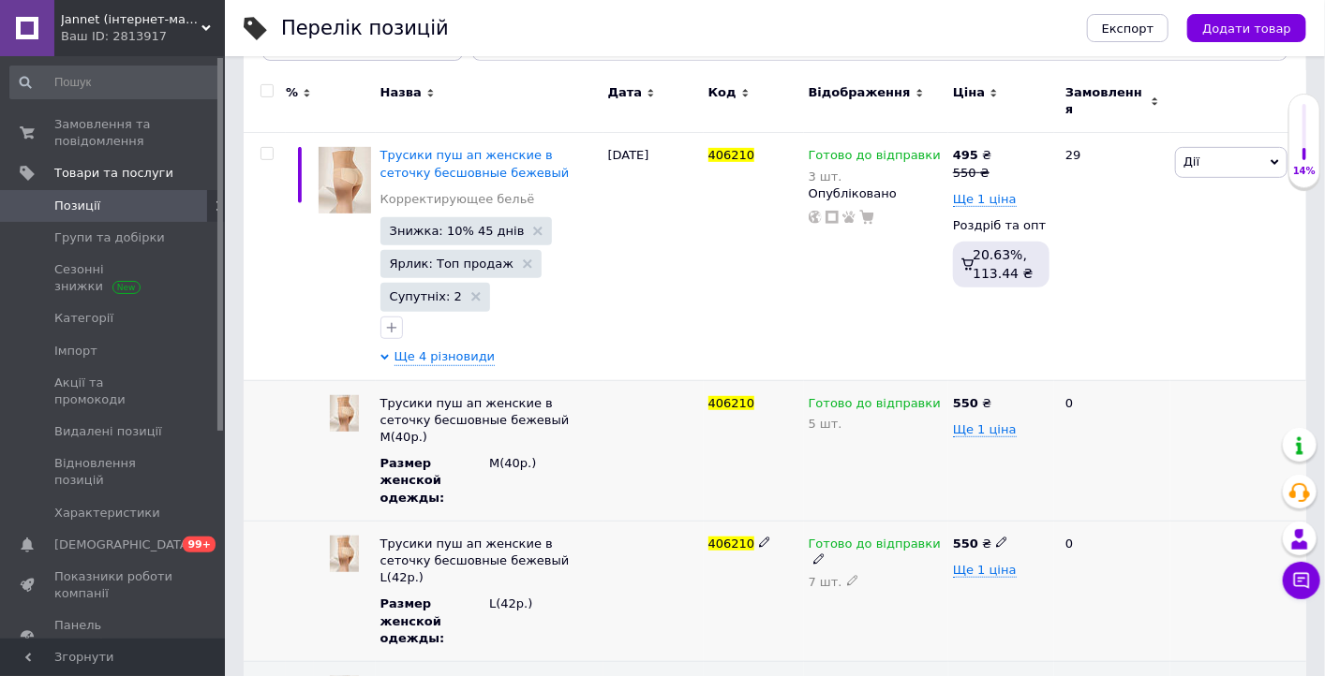
scroll to position [375, 0]
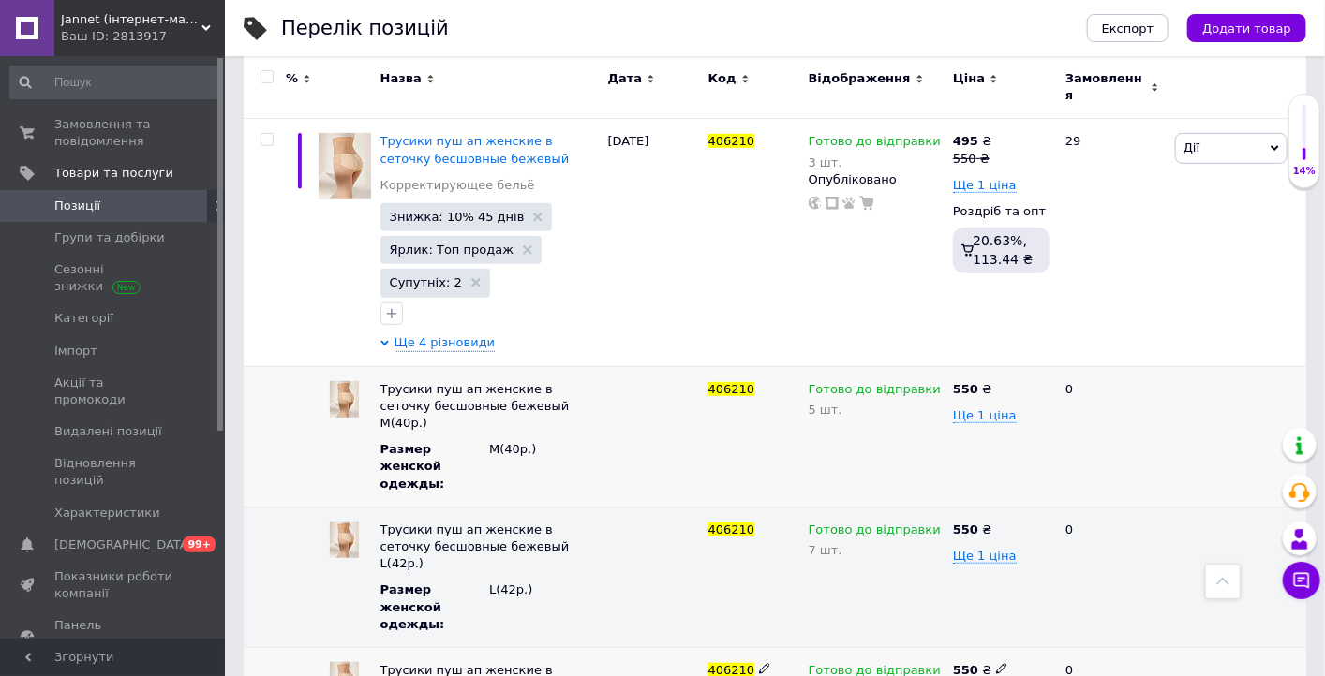
type input "7"
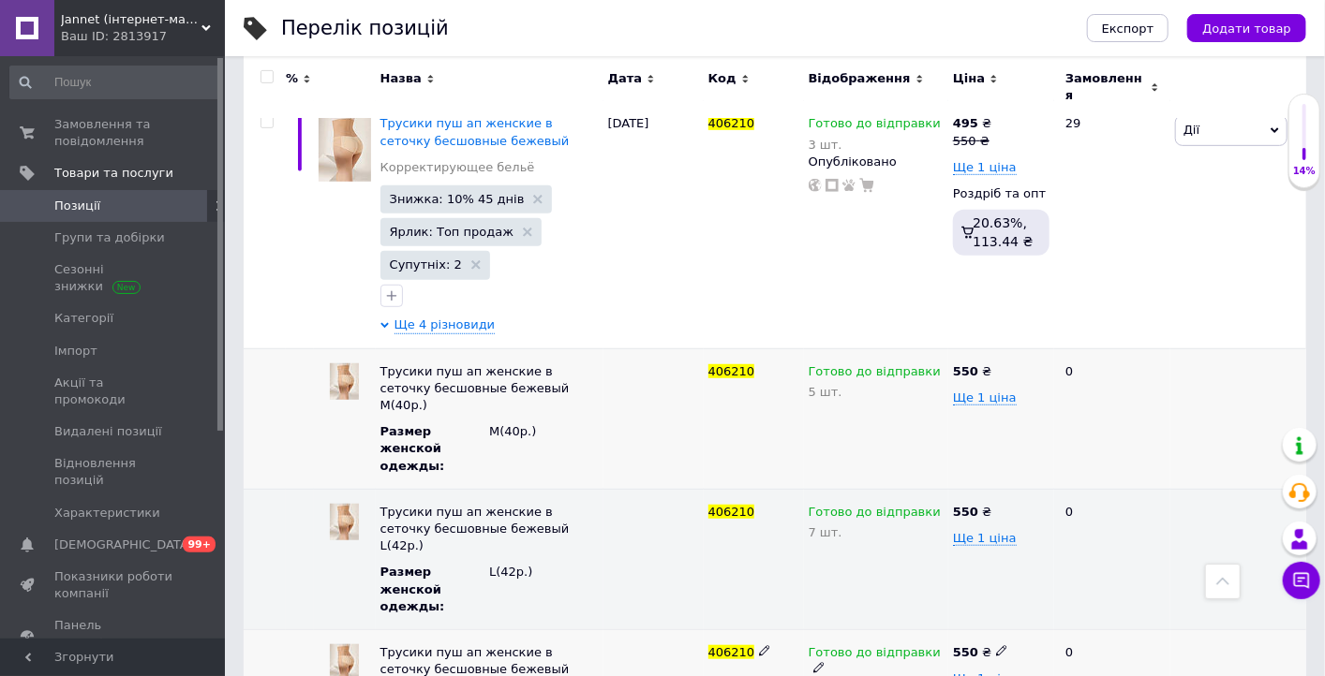
scroll to position [402, 0]
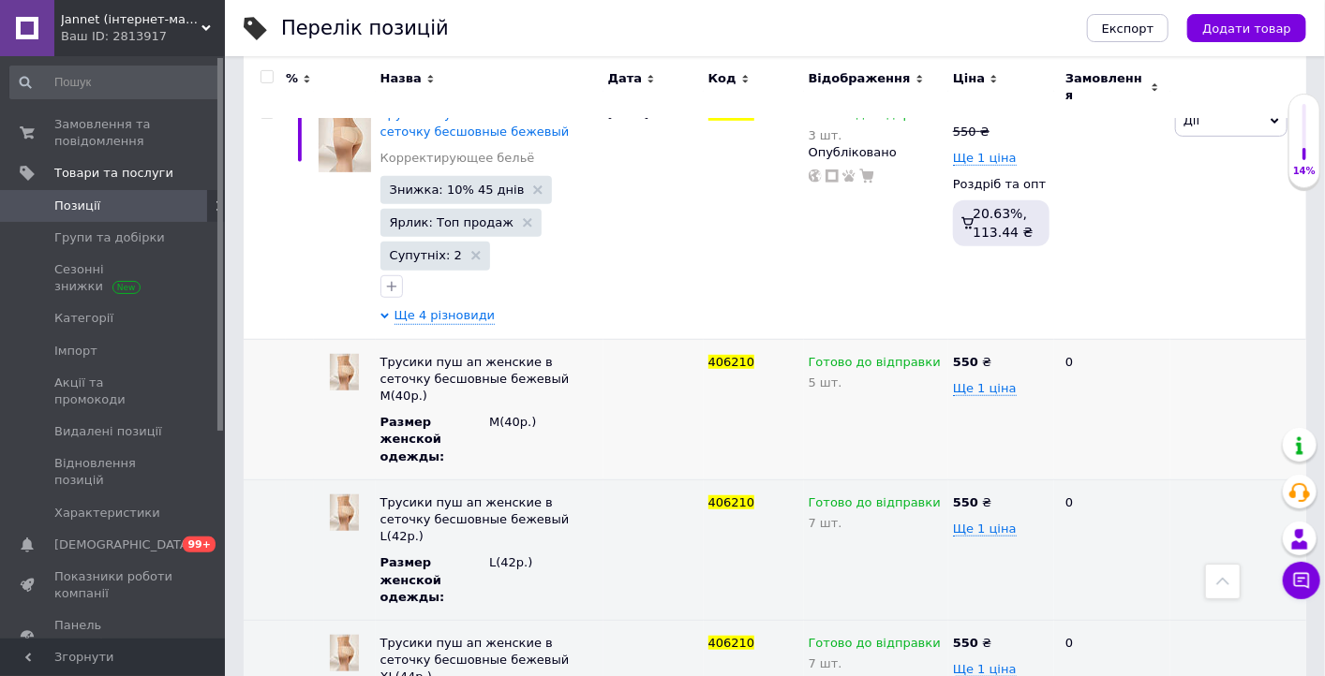
type input "9"
type input "8"
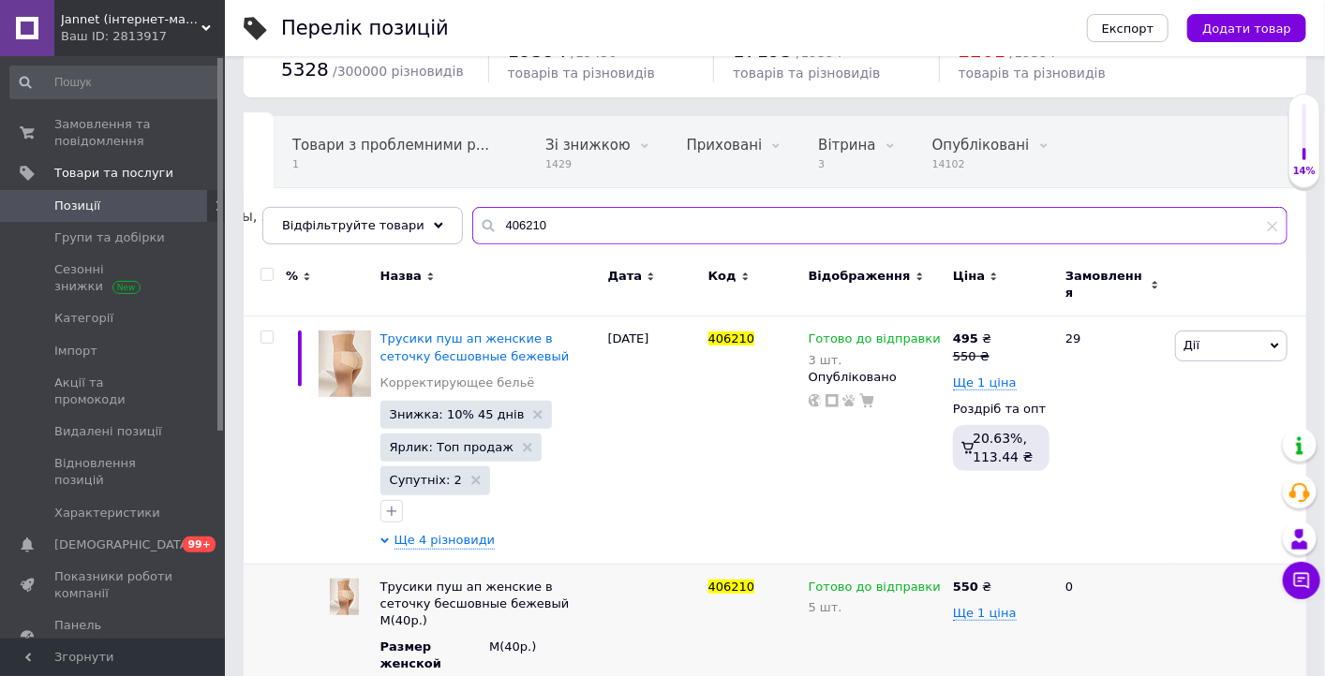
click at [536, 207] on input "406210" at bounding box center [879, 225] width 815 height 37
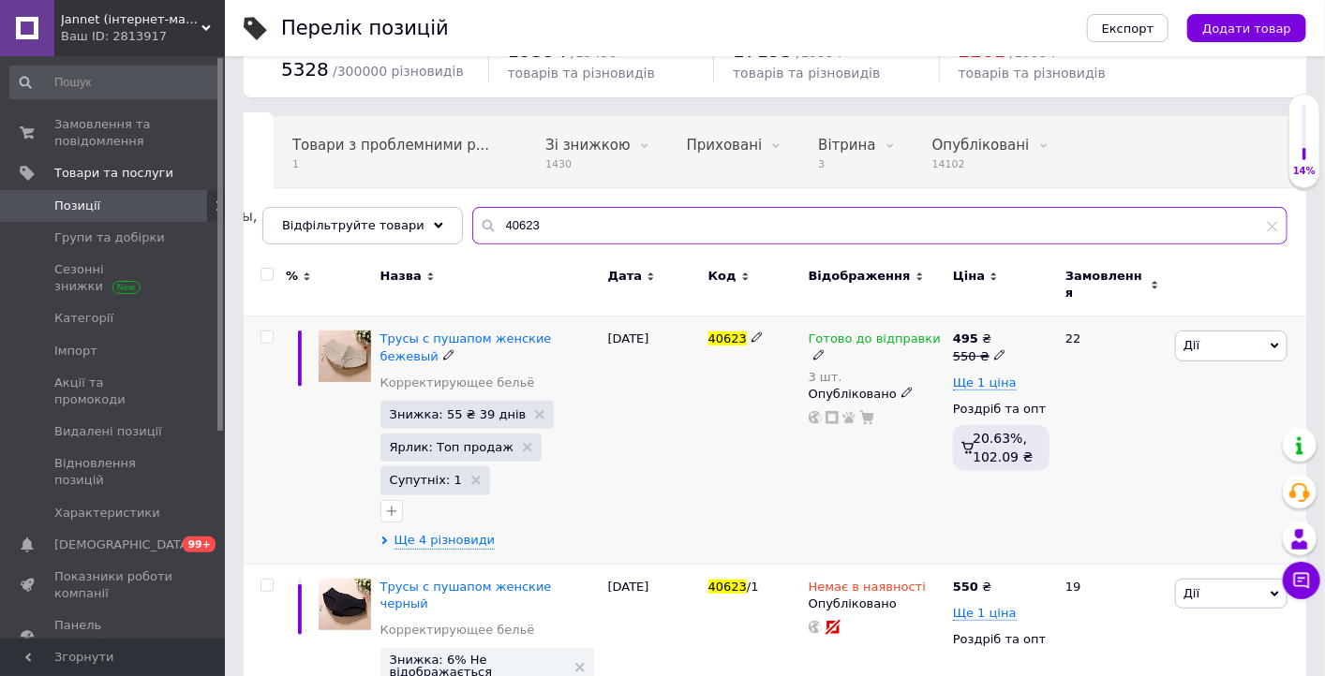
type input "40623"
click at [410, 317] on div "Трусы с пушапом женские бежевый Корректирующее бельё Знижка: 55 ₴ 39 днів Ярлик…" at bounding box center [490, 440] width 228 height 247
click at [412, 332] on span "Трусы с пушапом женские бежевый" at bounding box center [465, 347] width 171 height 31
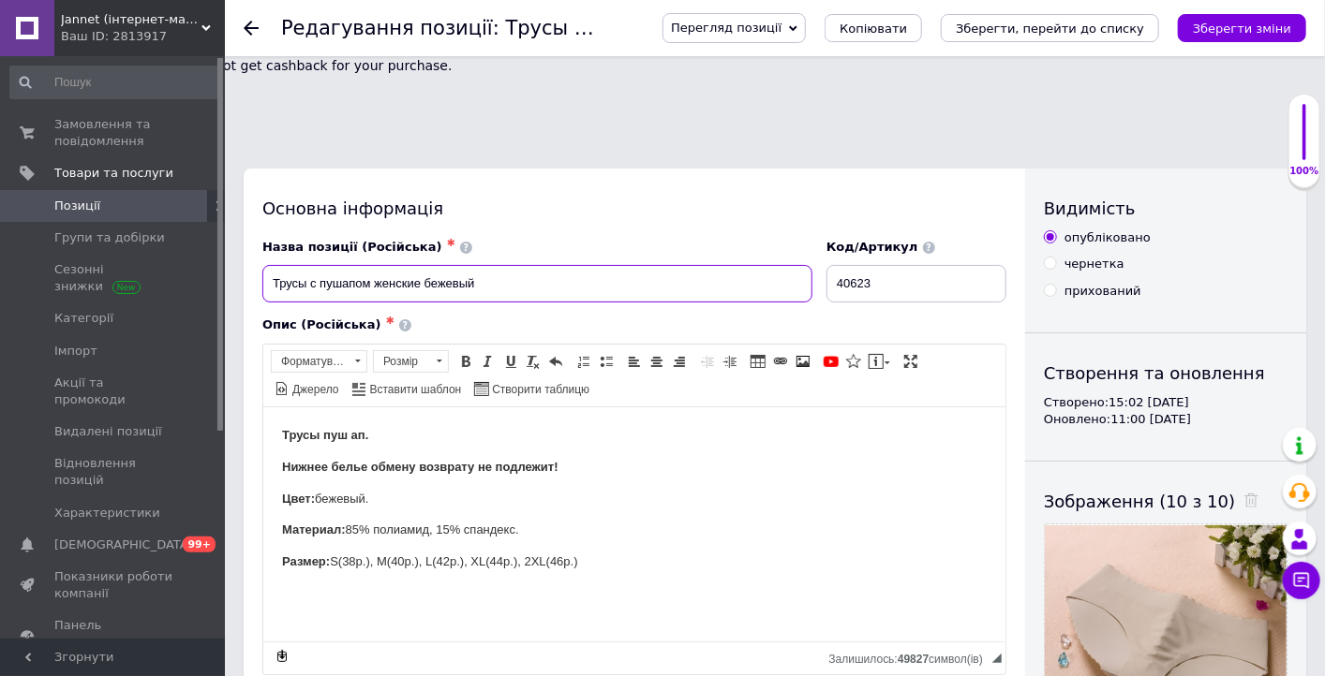
drag, startPoint x: 262, startPoint y: 193, endPoint x: 721, endPoint y: 210, distance: 459.3
click at [721, 232] on div "Назва позиції (Російська) ✱ Трусы с пушапом женские бежевый" at bounding box center [538, 271] width 564 height 78
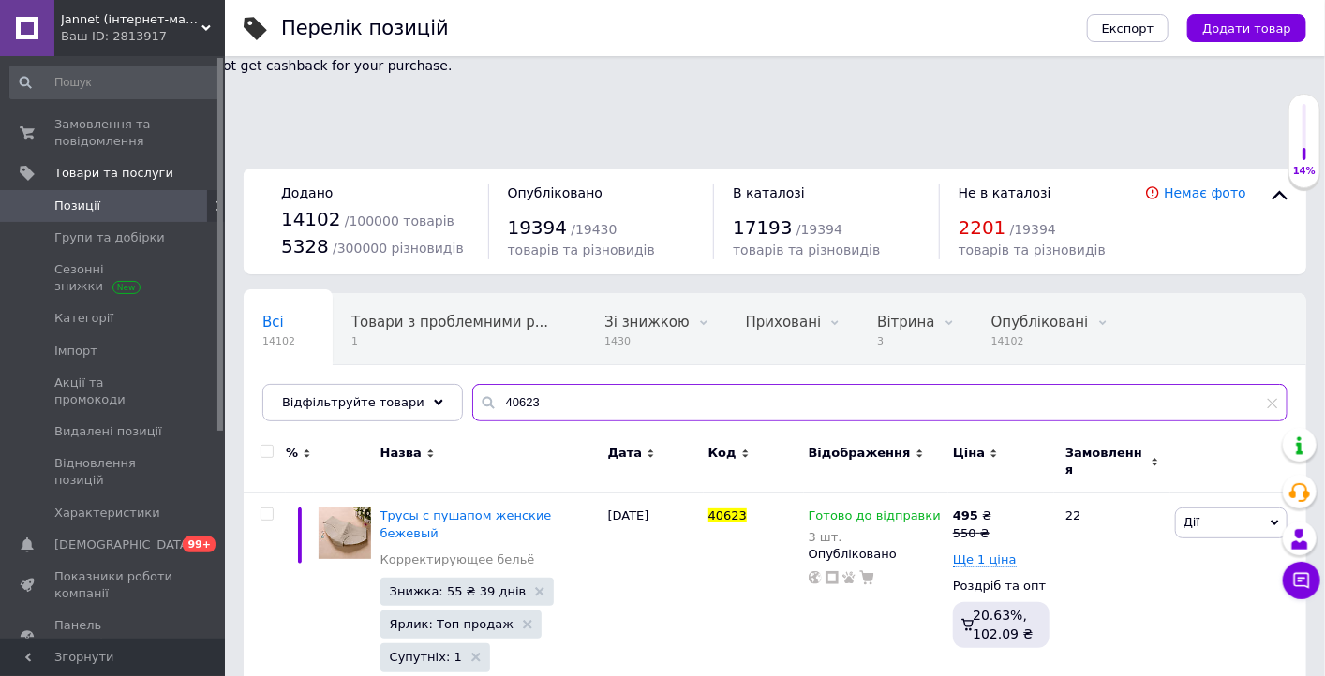
click at [540, 384] on input "40623" at bounding box center [879, 402] width 815 height 37
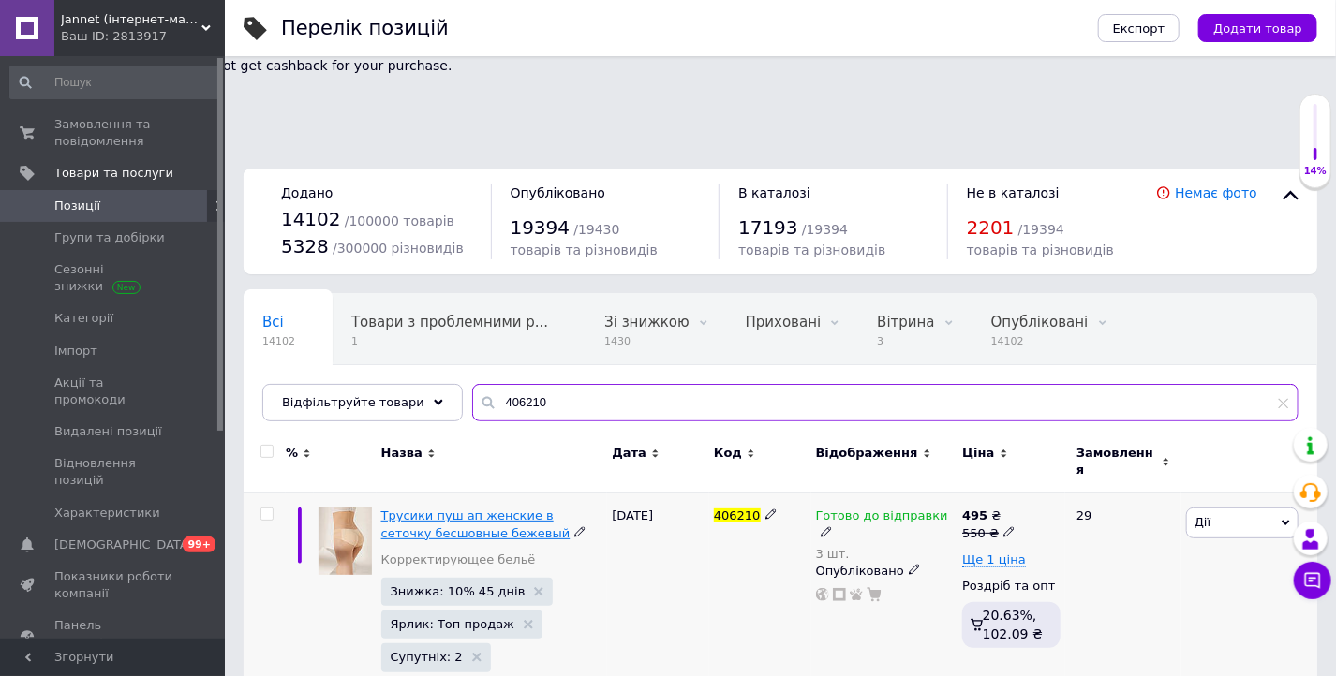
type input "406210"
click at [464, 509] on span "Трусики пуш ап женские в сеточку бесшовные бежевый" at bounding box center [475, 524] width 189 height 31
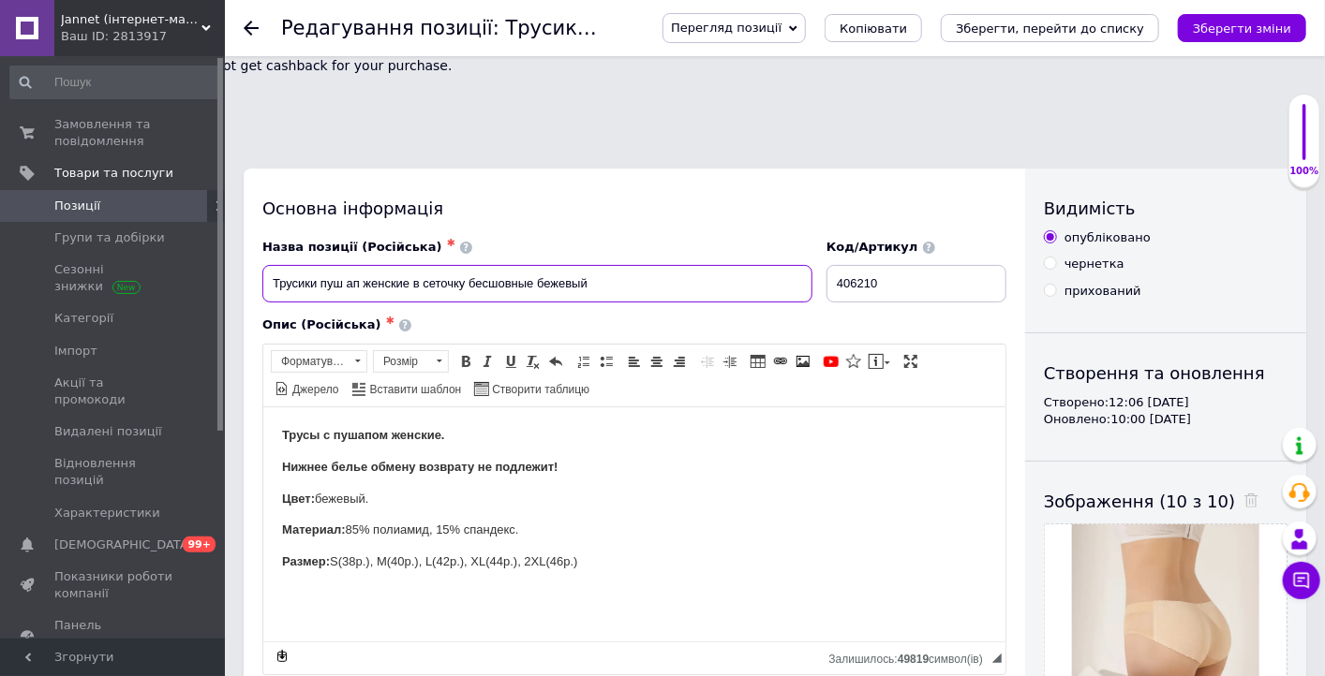
click at [278, 265] on input "Трусики пуш ап женские в сеточку бесшовные бежевый" at bounding box center [537, 283] width 550 height 37
click at [387, 265] on input "Трусики пуш ап женские в сеточку бесшовные бежевый" at bounding box center [537, 283] width 550 height 37
click at [671, 265] on input "Трусики пуш ап женские в сеточку бесшовные бежевый" at bounding box center [537, 283] width 550 height 37
paste input "Трусы с пушапом женские бежевый"
drag, startPoint x: 591, startPoint y: 198, endPoint x: 839, endPoint y: 218, distance: 249.1
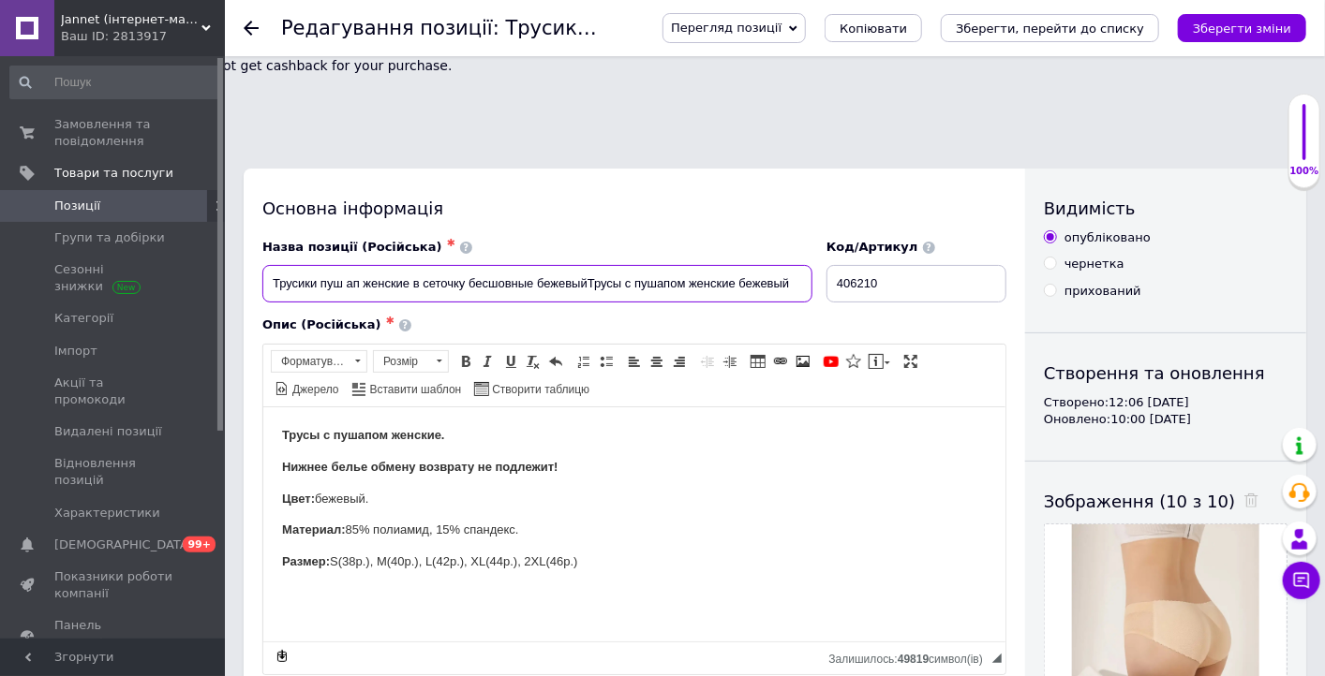
click at [822, 239] on div "Назва позиції (Російська) ✱ Трусики пуш ап женские в сеточку бесшовные бежевыйТ…" at bounding box center [634, 457] width 744 height 436
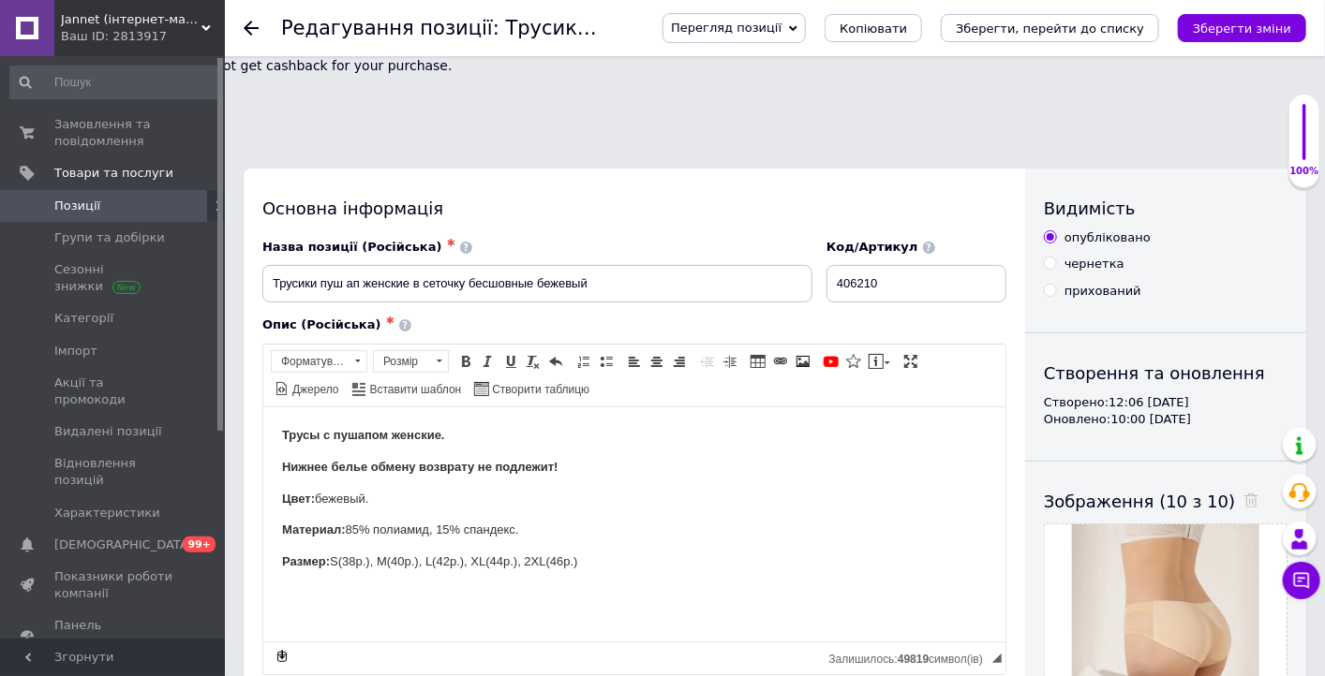
drag, startPoint x: 260, startPoint y: 184, endPoint x: 348, endPoint y: 187, distance: 88.1
click at [348, 232] on div "Назва позиції (Російська) ✱ Трусики пуш ап женские в сеточку бесшовные бежевый" at bounding box center [538, 271] width 564 height 78
drag, startPoint x: 271, startPoint y: 186, endPoint x: 406, endPoint y: 188, distance: 134.9
click at [406, 265] on input "Трусики пуш ап женские в сеточку бесшовные бежевый" at bounding box center [537, 283] width 550 height 37
paste input "ы с пушапом женские бежевый"
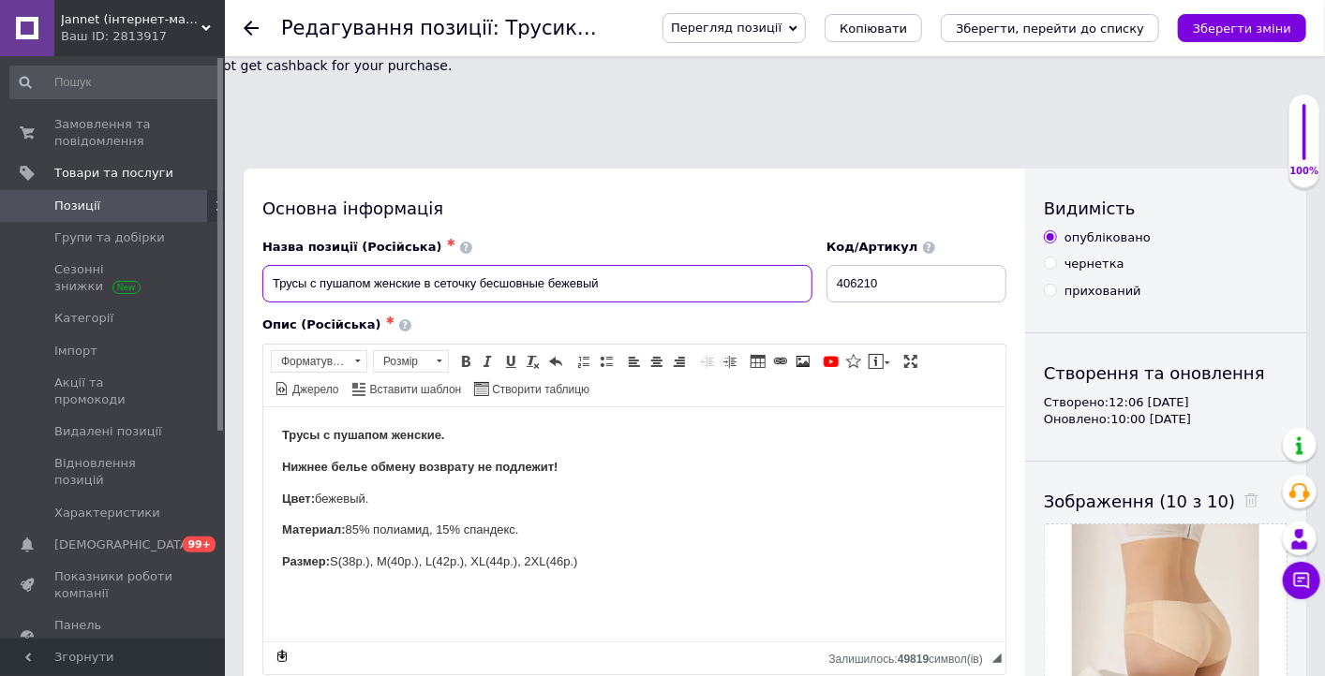
click at [409, 265] on input "Трусы с пушапом женские в сеточку бесшовные бежевый" at bounding box center [537, 283] width 550 height 37
click at [461, 265] on input "Трусы с пушапом женские в сеточку бесшовные бежевый" at bounding box center [537, 283] width 550 height 37
click at [520, 265] on input "Трусы с пушапом женские в сеточку бесшовные бежевый" at bounding box center [537, 283] width 550 height 37
click at [582, 265] on input "Трусы с пушапом женские в сеточку бесшовные бежевый" at bounding box center [537, 283] width 550 height 37
click at [613, 265] on input "Трусы с пушапом женские в сеточку бесшовные бежевый" at bounding box center [537, 283] width 550 height 37
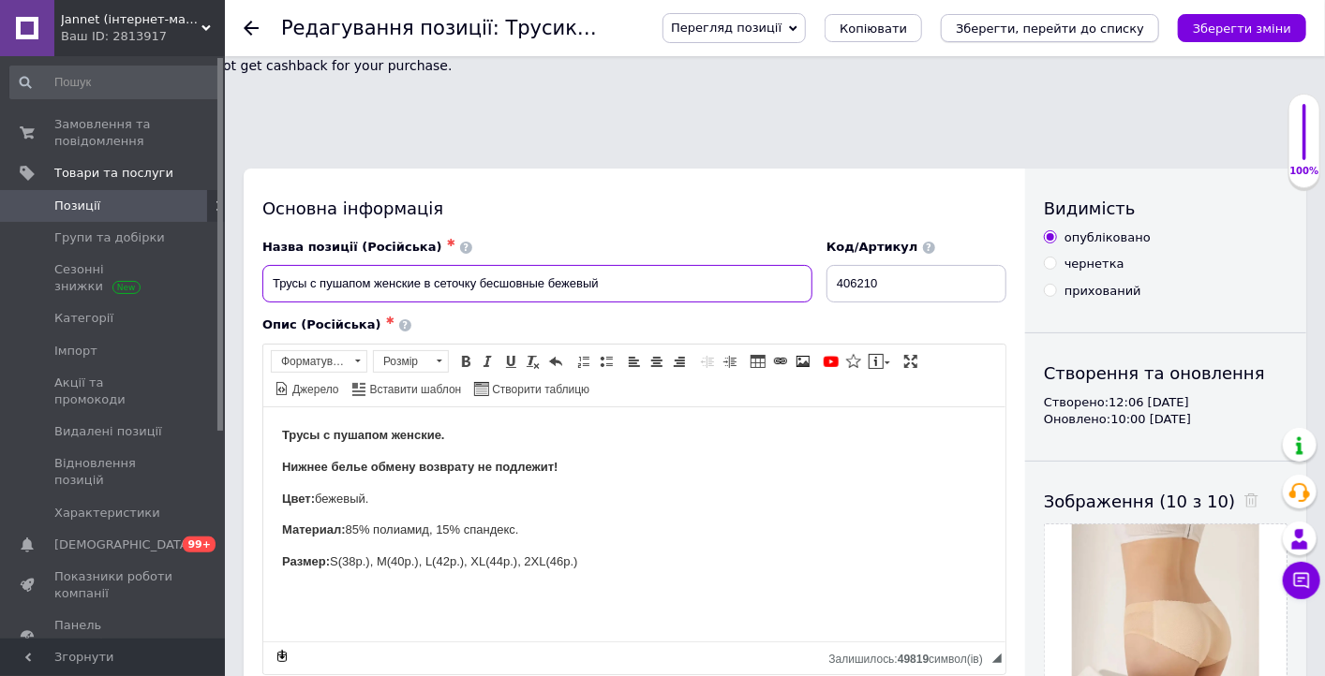
type input "Трусы с пушапом женские в сеточку бесшовные бежевый"
click at [1049, 37] on button "Зберегти, перейти до списку" at bounding box center [1049, 28] width 218 height 28
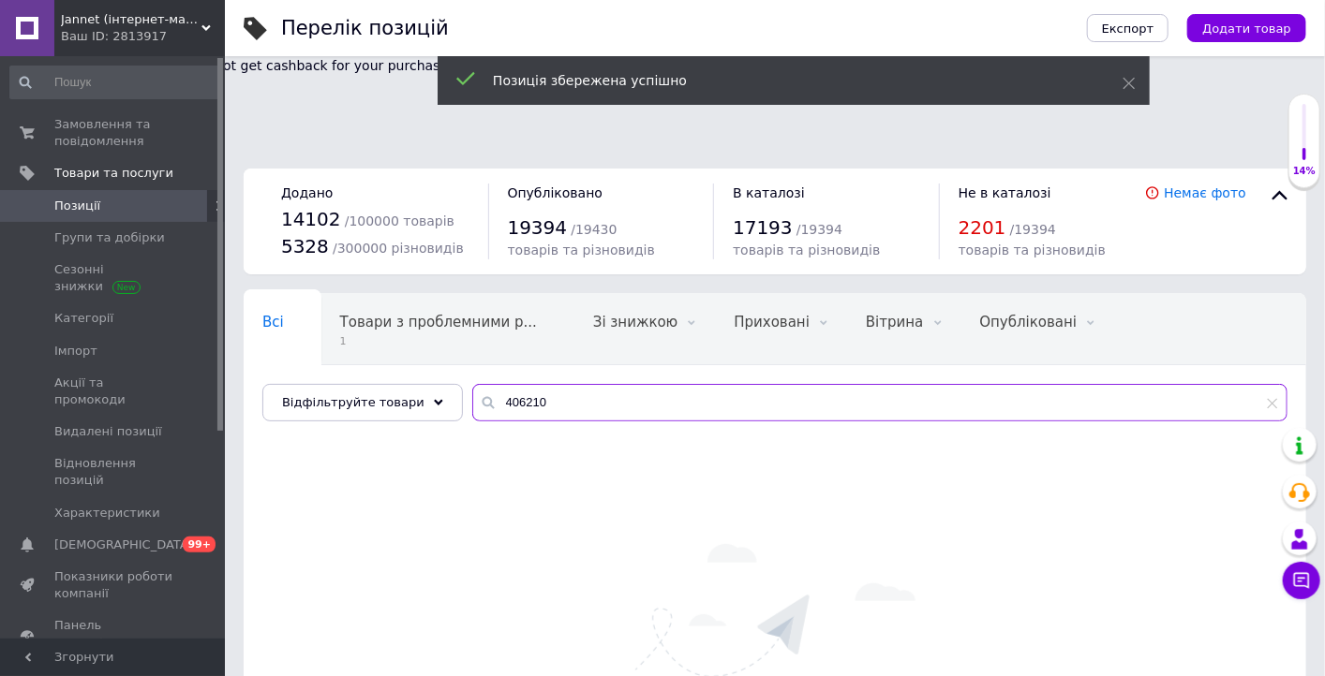
click at [532, 384] on input "406210" at bounding box center [879, 402] width 815 height 37
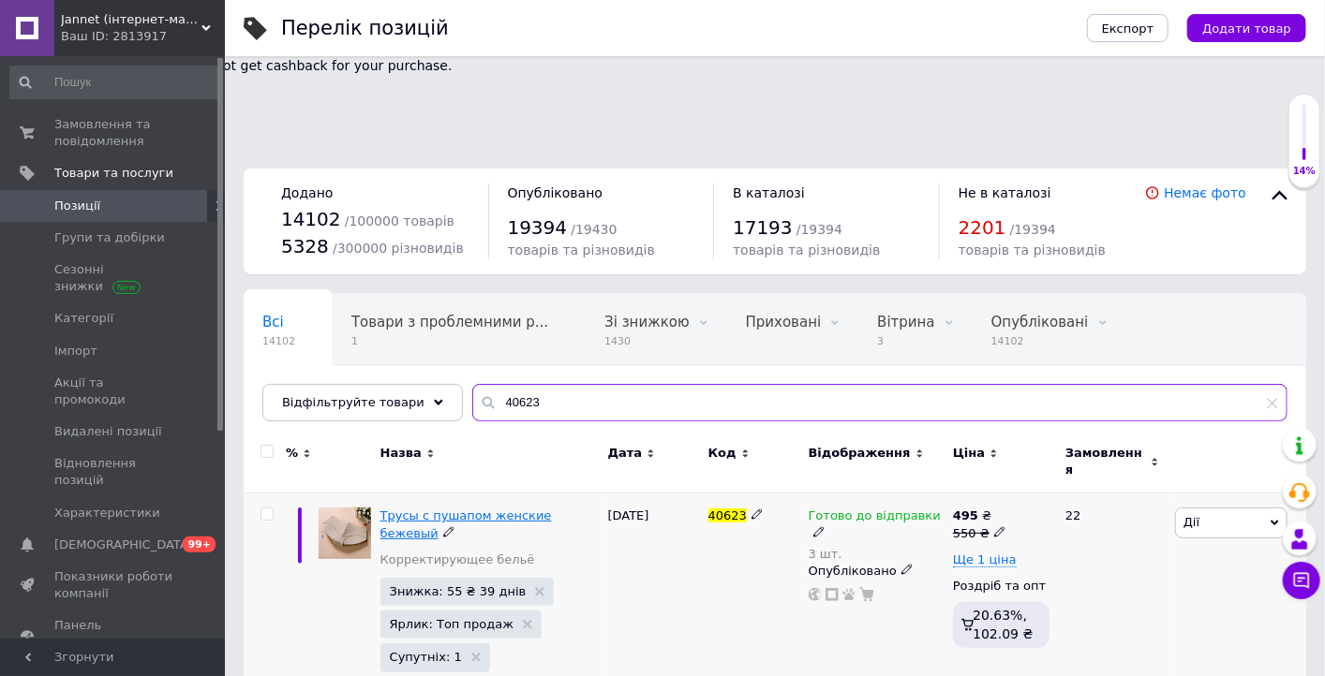
type input "40623"
click at [502, 509] on span "Трусы с пушапом женские бежевый" at bounding box center [465, 524] width 171 height 31
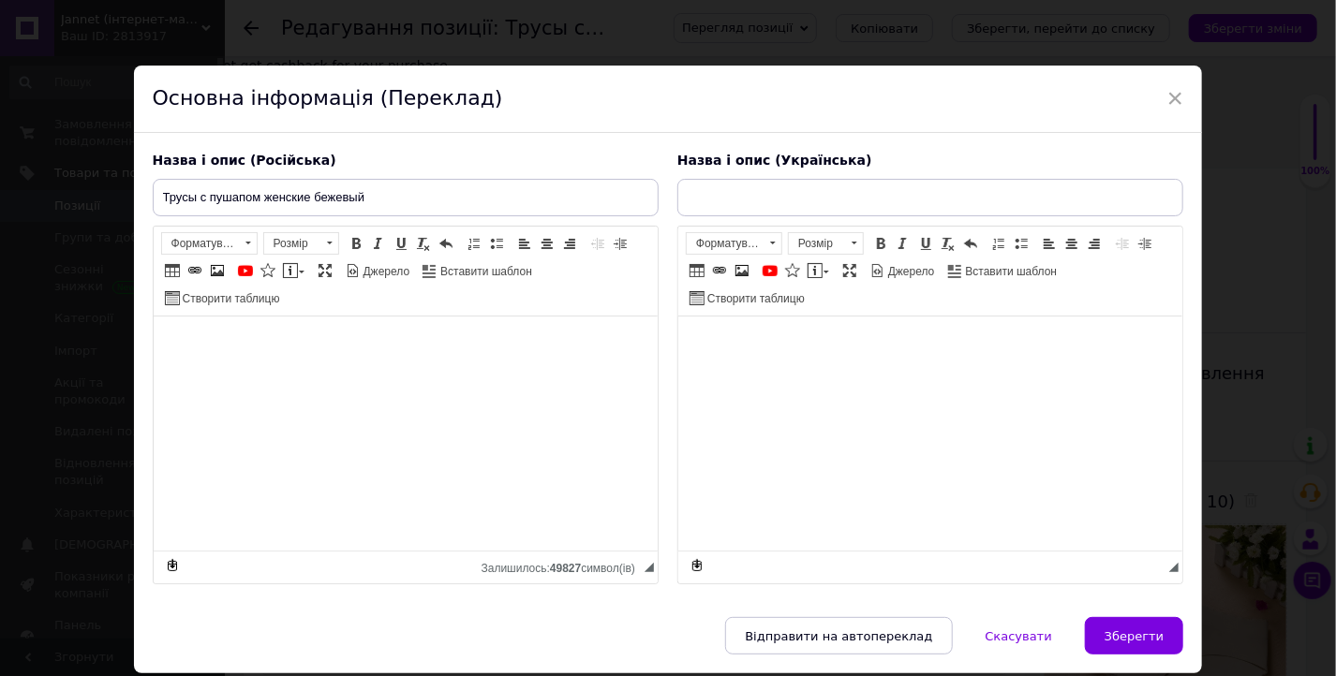
type input "Труси з пушапом жіночі бежевий"
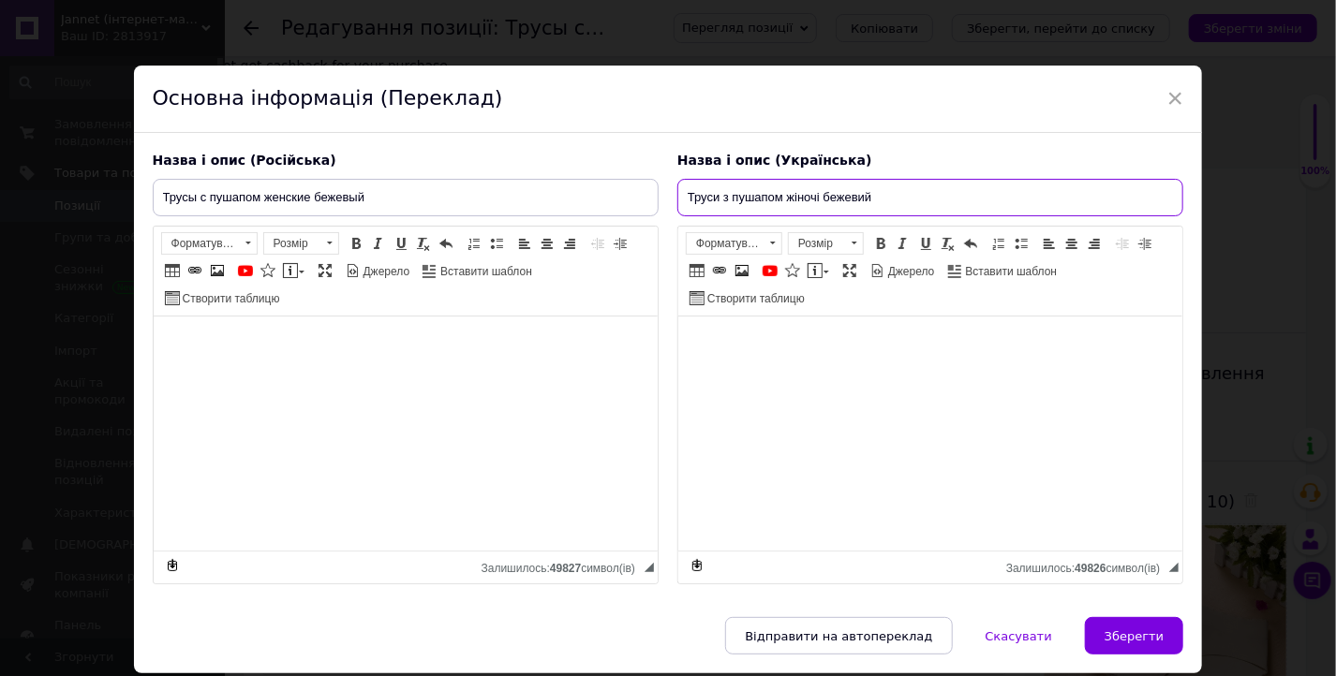
drag, startPoint x: 690, startPoint y: 201, endPoint x: 703, endPoint y: 205, distance: 13.6
click at [703, 205] on input "Труси з пушапом жіночі бежевий" at bounding box center [930, 197] width 506 height 37
drag, startPoint x: 685, startPoint y: 199, endPoint x: 984, endPoint y: 185, distance: 300.0
click at [978, 186] on input "Труси з пушапом жіночі бежевий" at bounding box center [930, 197] width 506 height 37
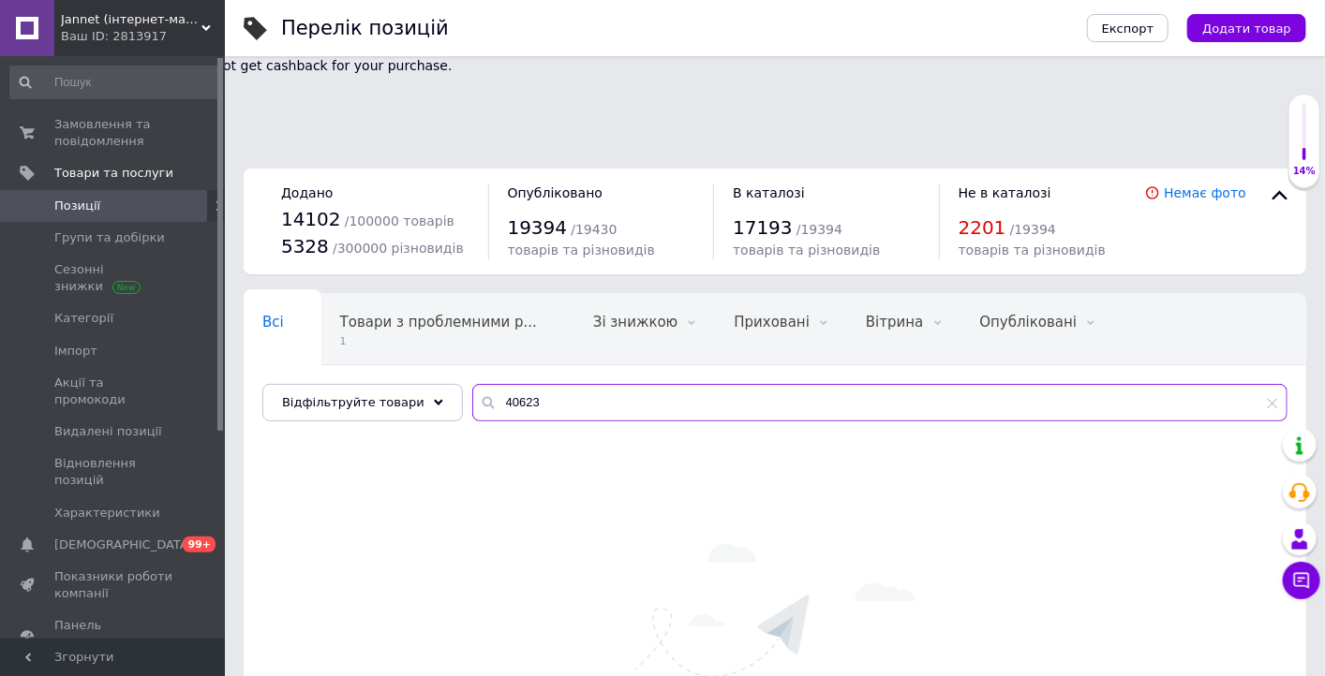
click at [588, 384] on input "40623" at bounding box center [879, 402] width 815 height 37
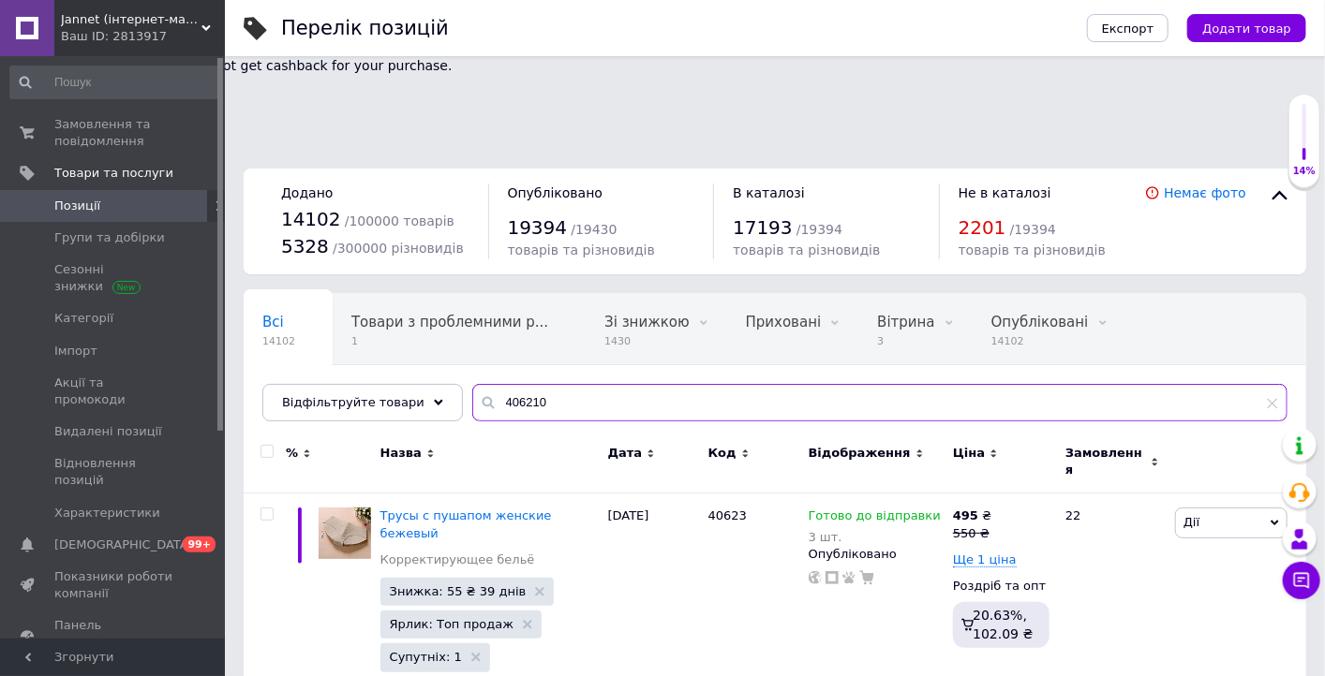
type input "406210"
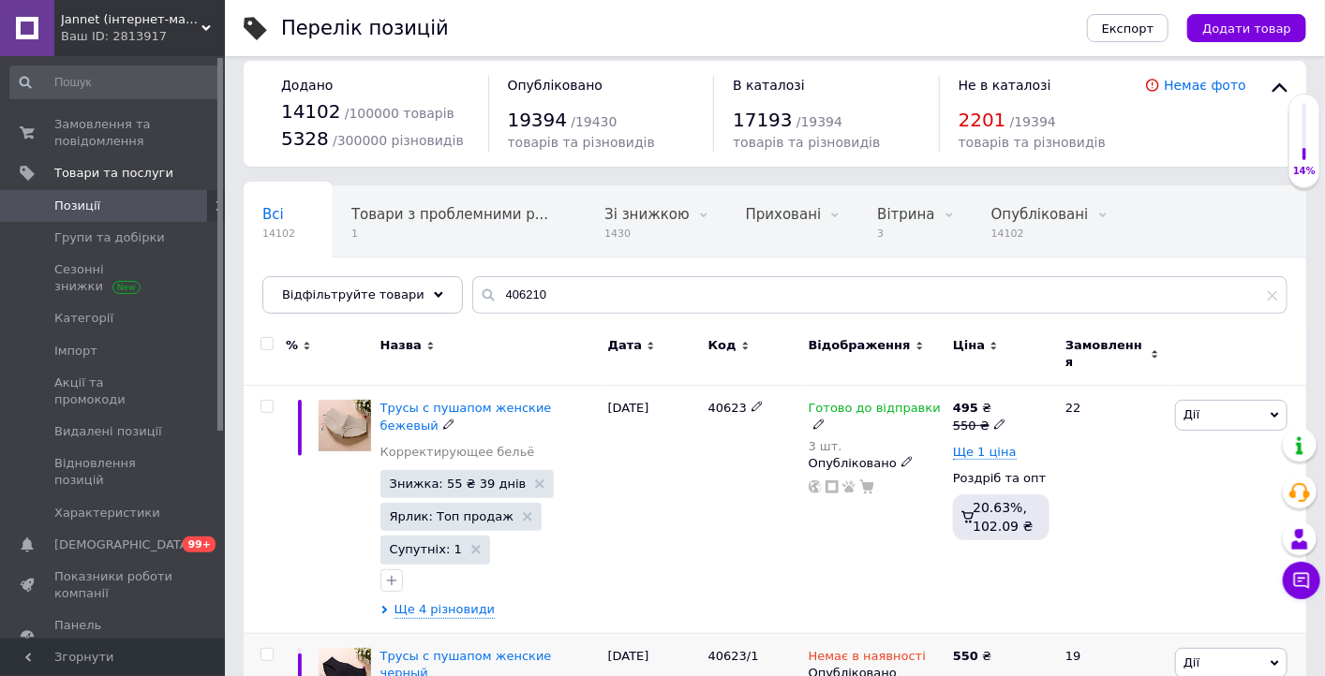
scroll to position [190, 0]
